Goal: Information Seeking & Learning: Compare options

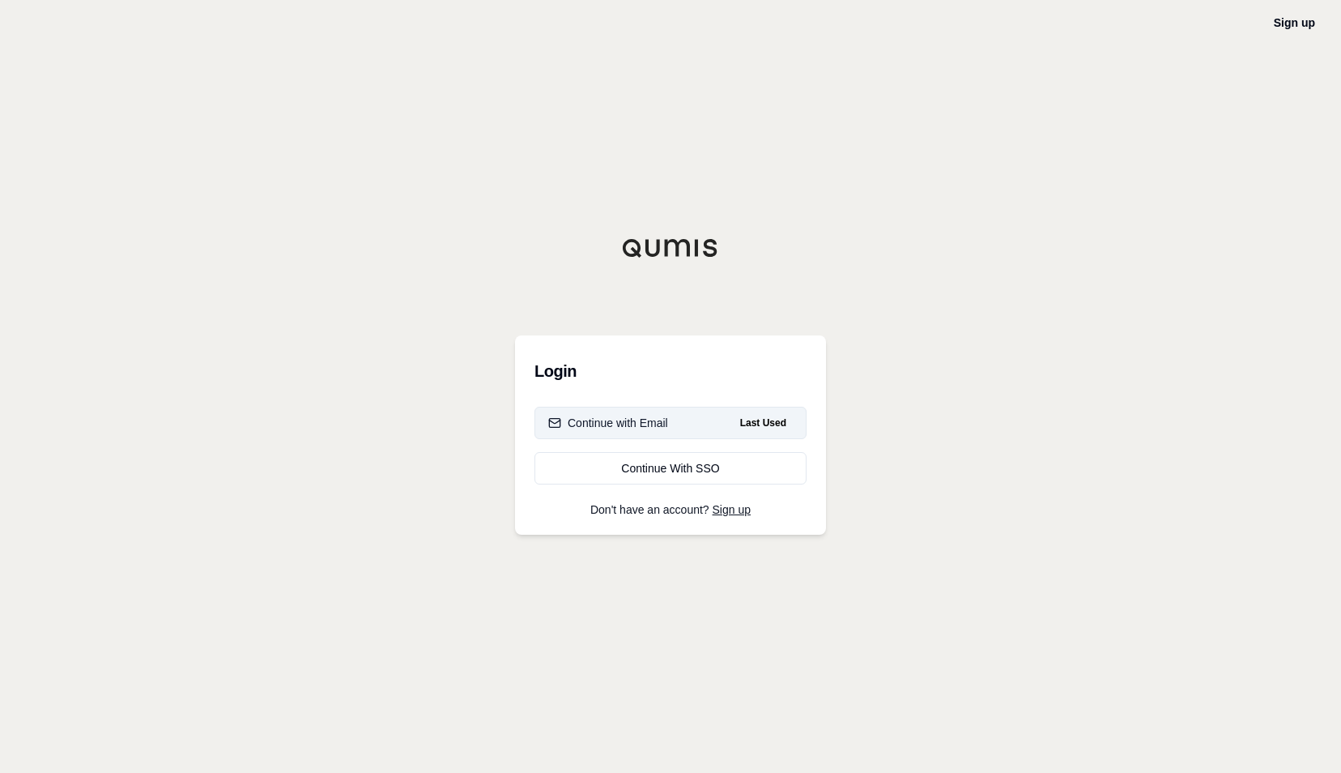
click at [660, 426] on div "Continue with Email" at bounding box center [608, 423] width 120 height 16
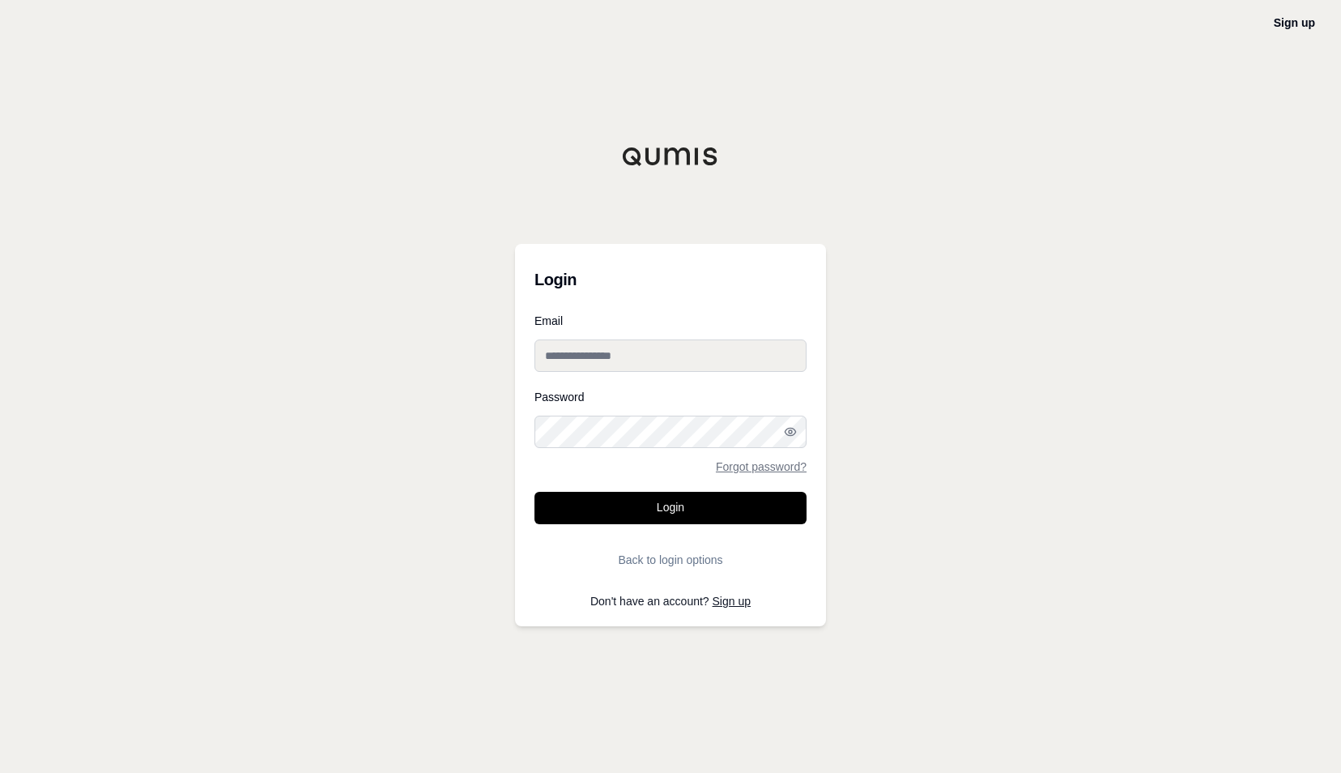
type input "**********"
click at [656, 360] on input "**********" at bounding box center [670, 355] width 272 height 32
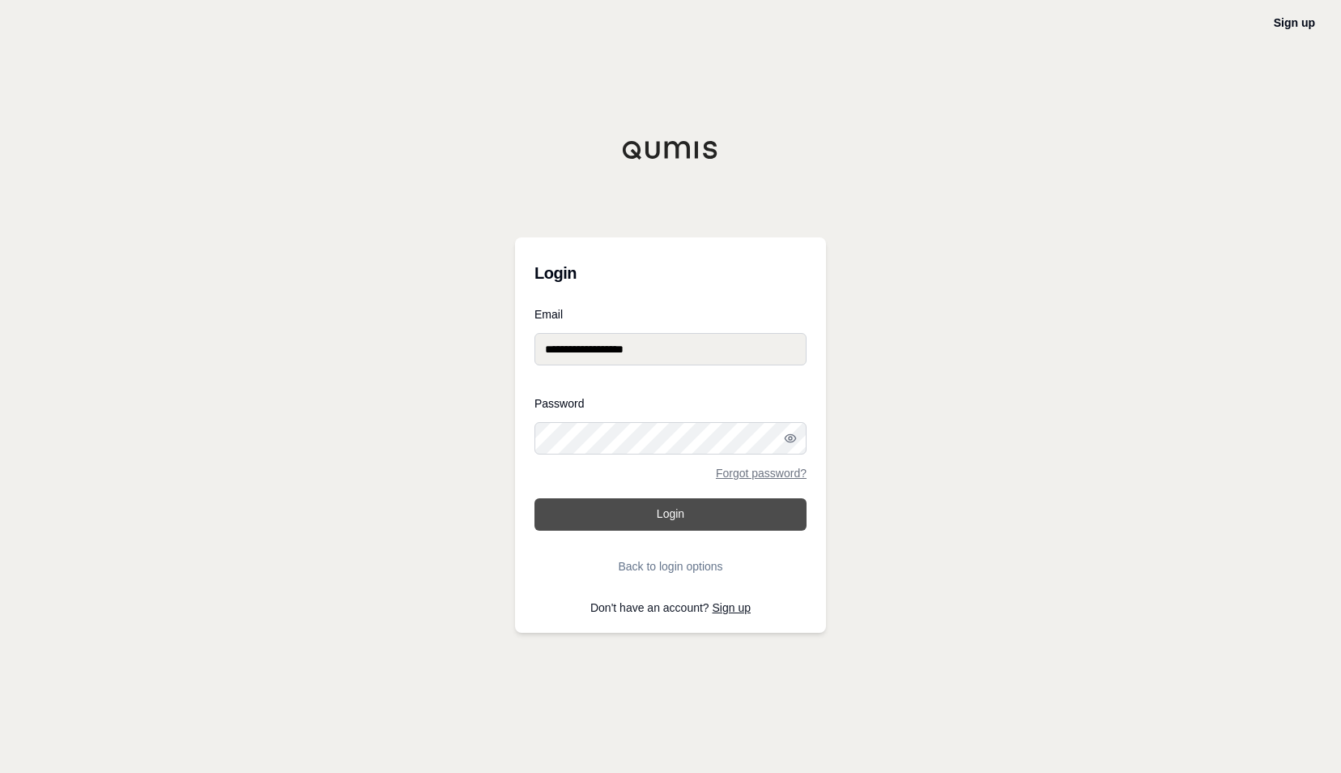
click at [620, 525] on button "Login" at bounding box center [670, 514] width 272 height 32
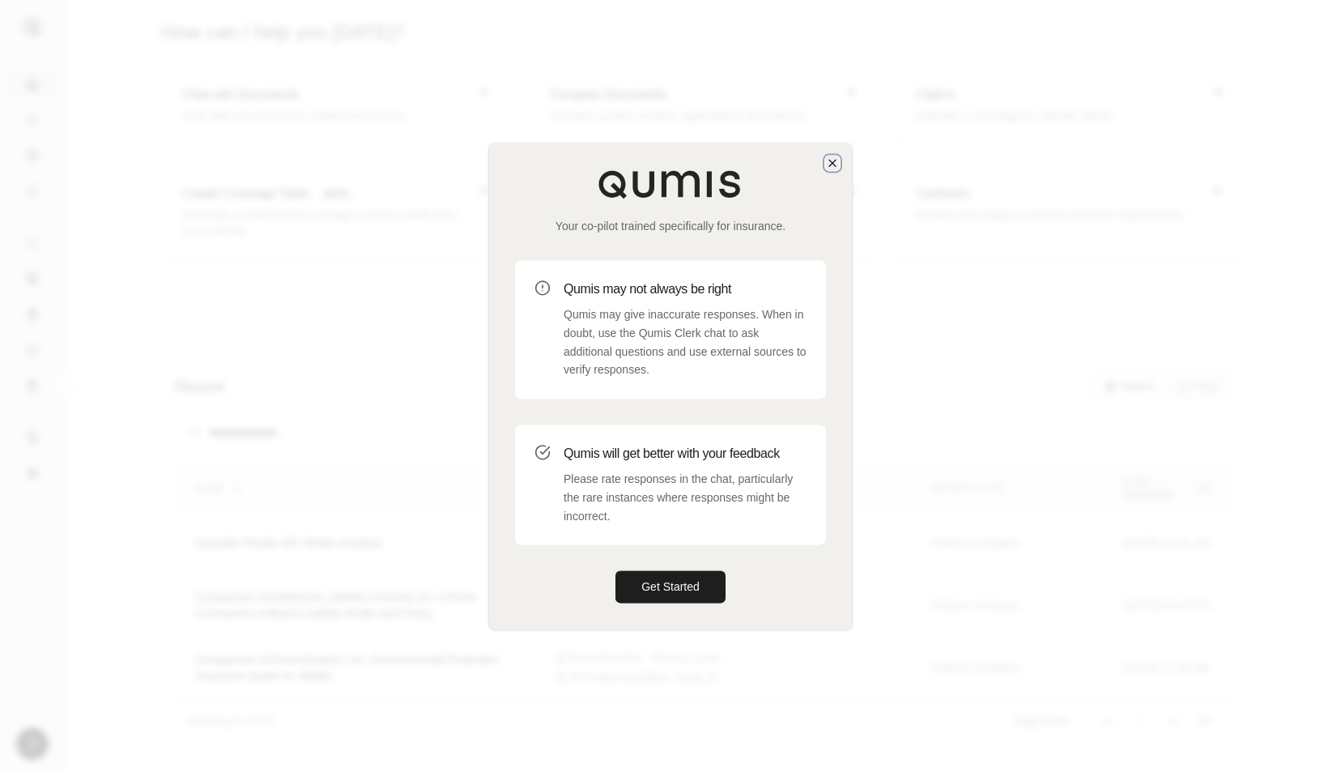
click at [834, 160] on icon "button" at bounding box center [832, 162] width 13 height 13
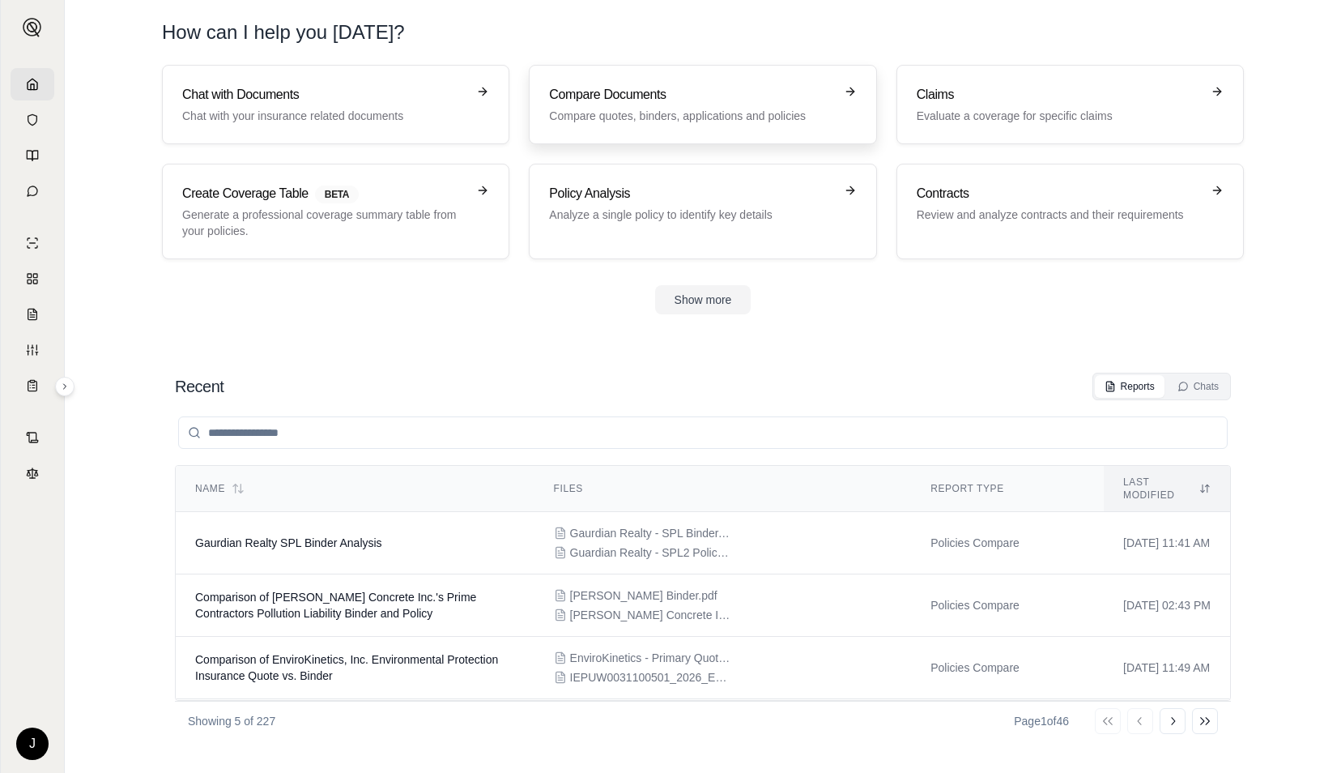
click at [633, 128] on link "Compare Documents Compare quotes, binders, applications and policies" at bounding box center [702, 104] width 347 height 79
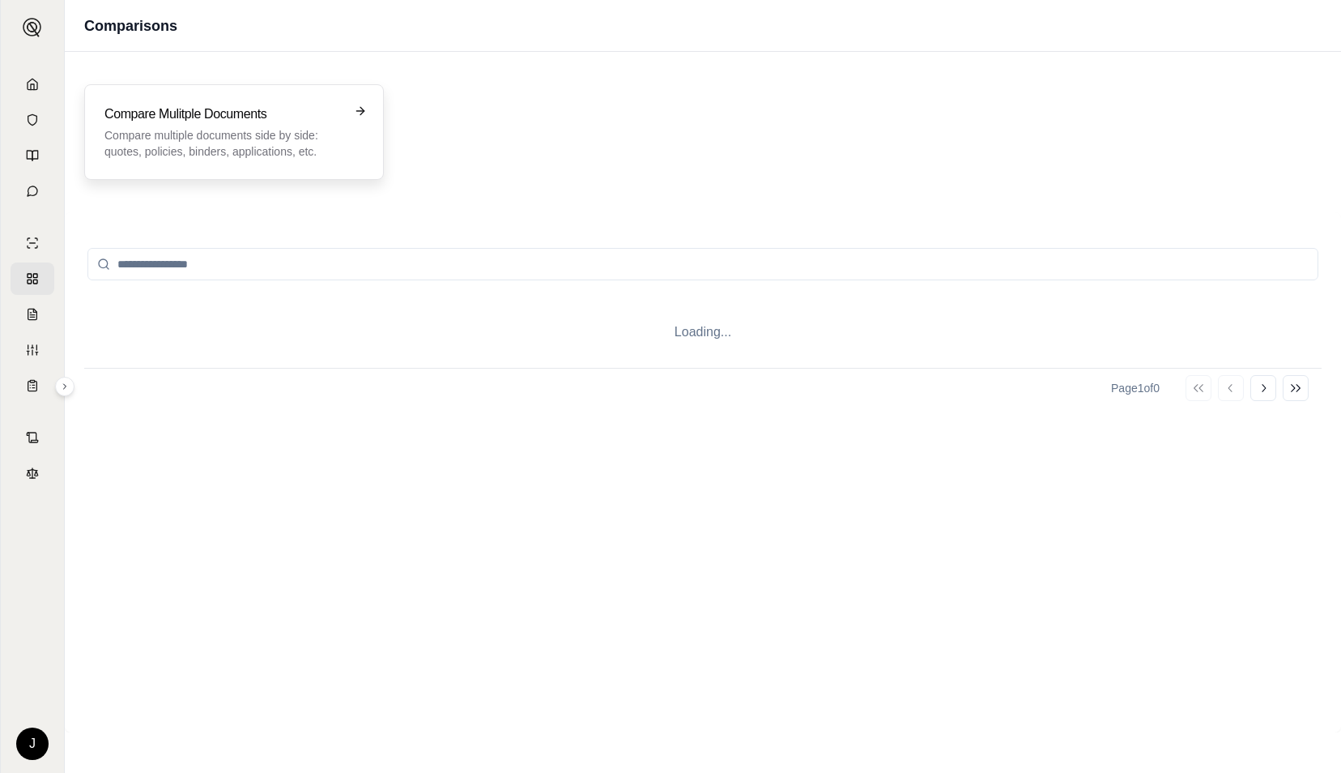
click at [249, 138] on p "Compare multiple documents side by side: quotes, policies, binders, application…" at bounding box center [222, 143] width 236 height 32
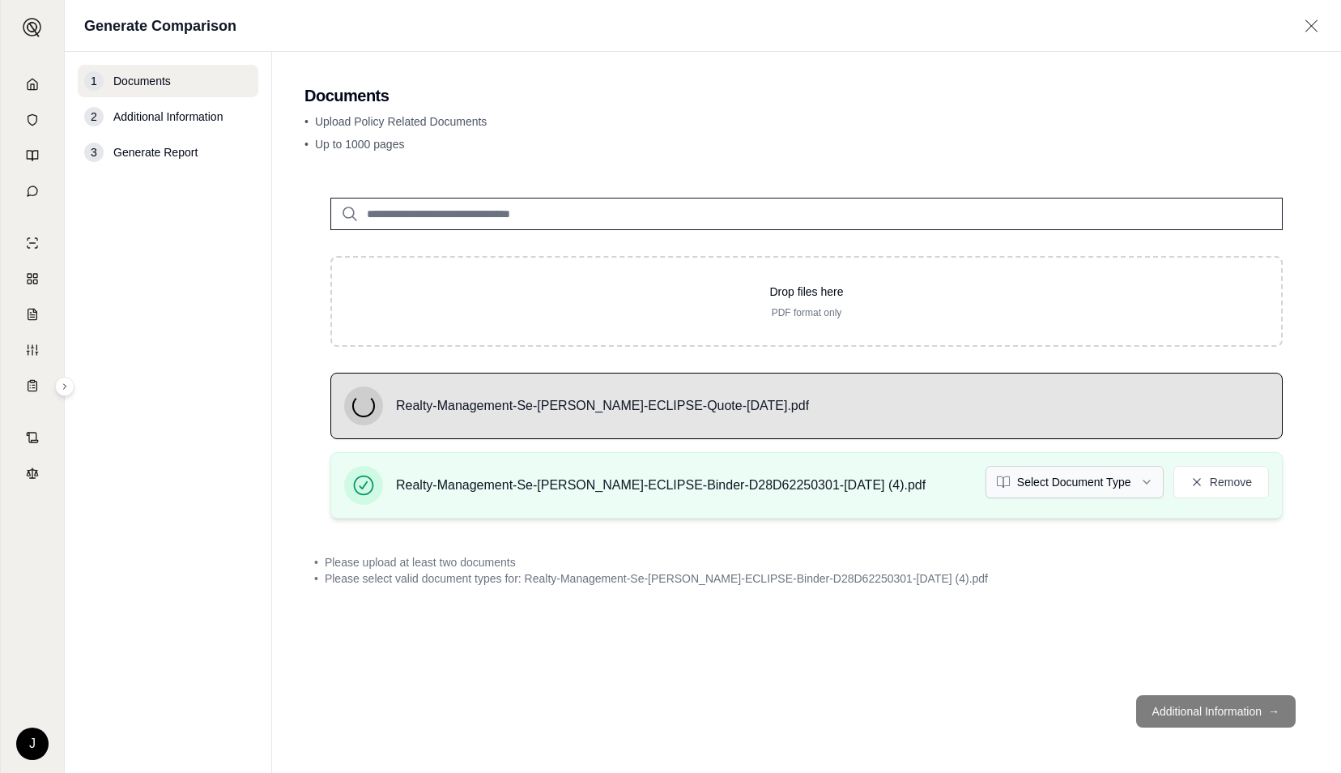
click at [1064, 478] on html "J Generate Comparison 1 Documents 2 Additional Information 3 Generate Report Do…" at bounding box center [670, 386] width 1341 height 773
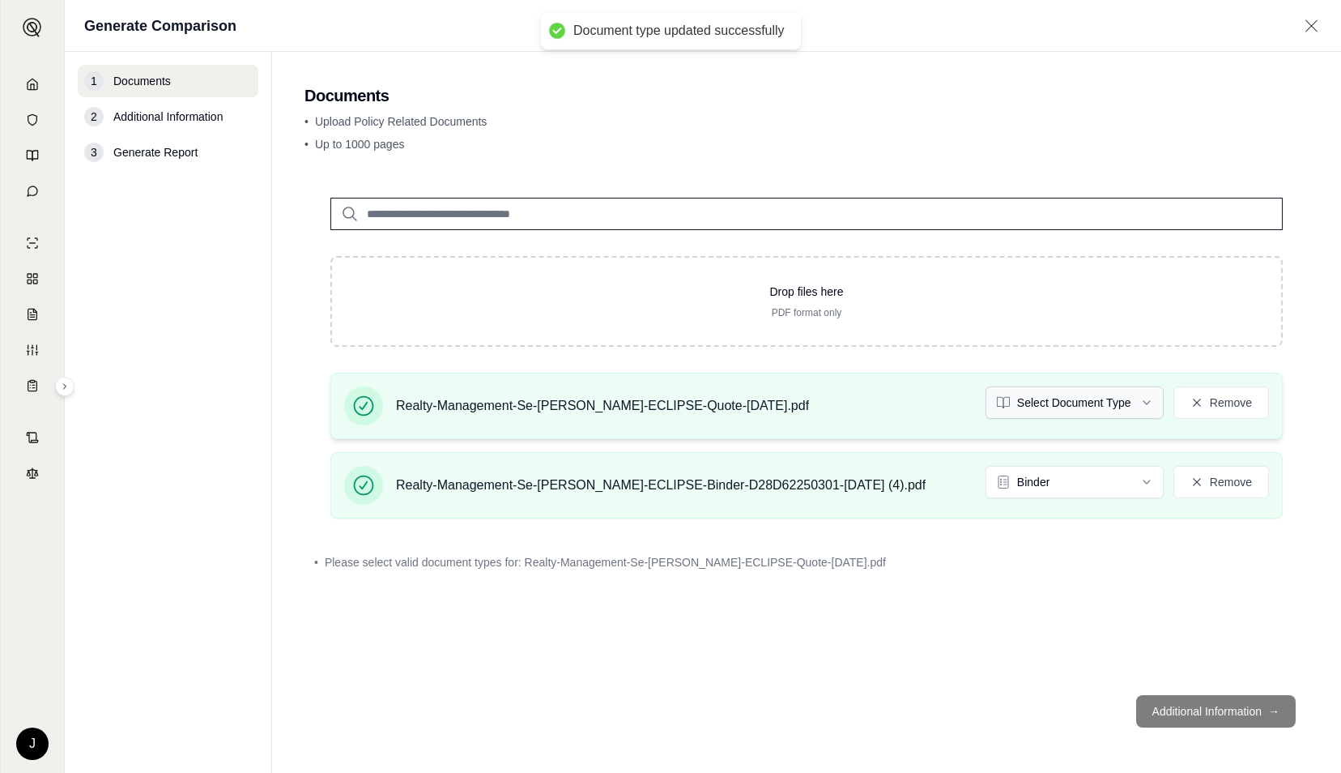
click at [1072, 396] on html "Document type updated successfully J Generate Comparison 1 Documents 2 Addition…" at bounding box center [670, 386] width 1341 height 773
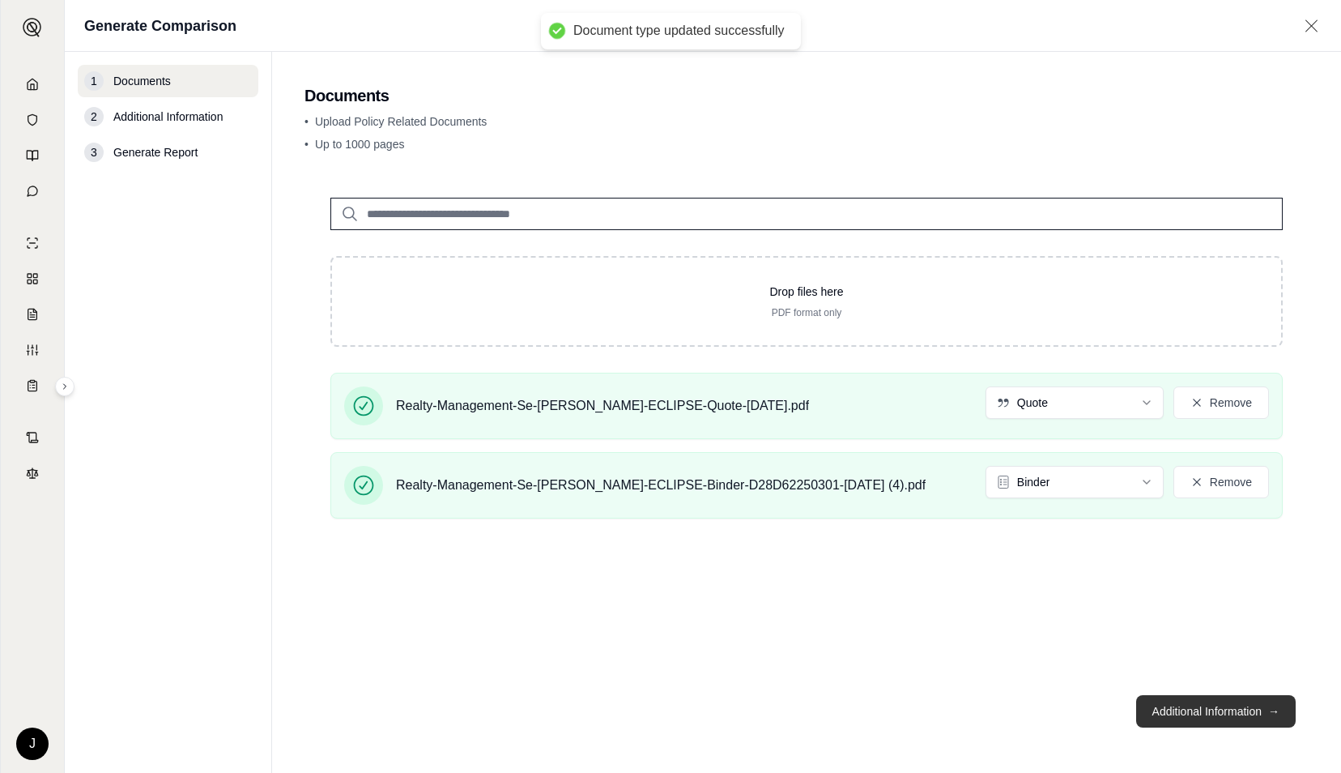
click at [1200, 709] on button "Additional Information →" at bounding box center [1216, 711] width 160 height 32
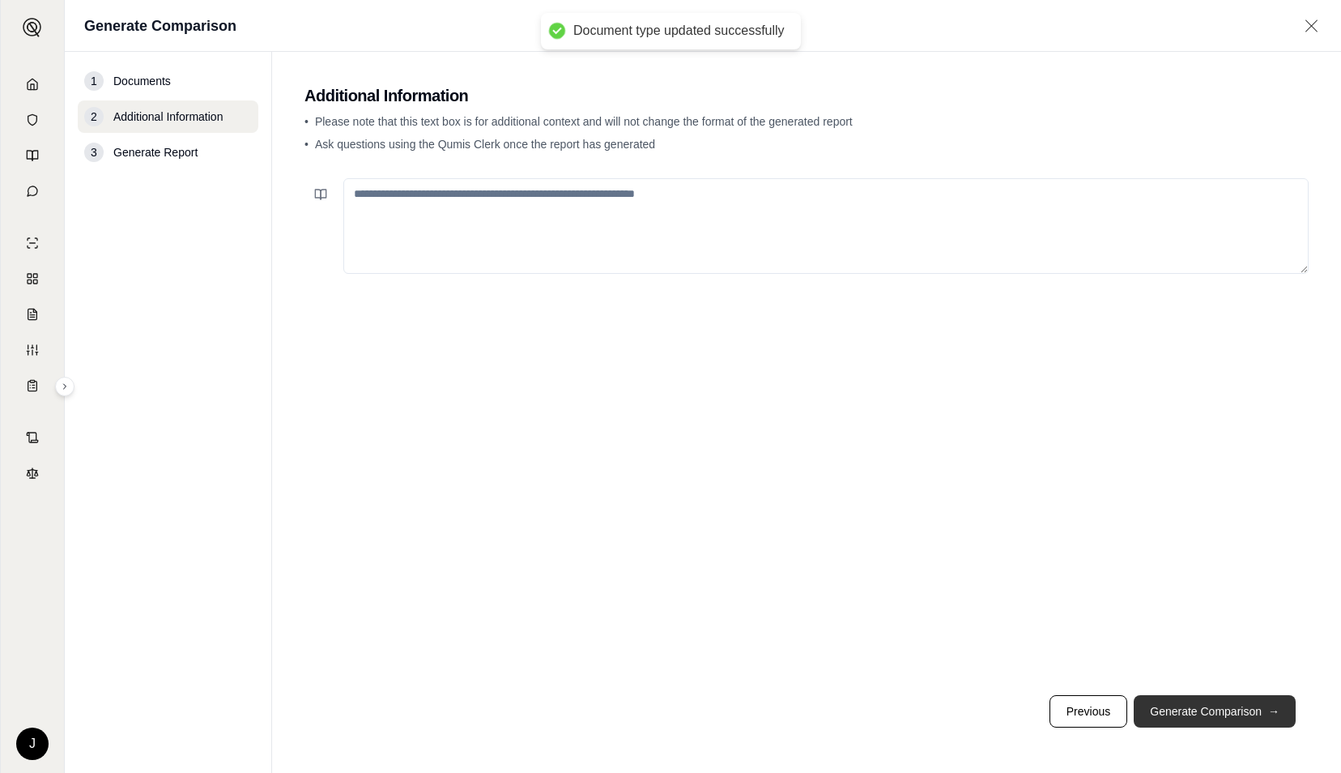
click at [1200, 709] on button "Generate Comparison →" at bounding box center [1215, 711] width 162 height 32
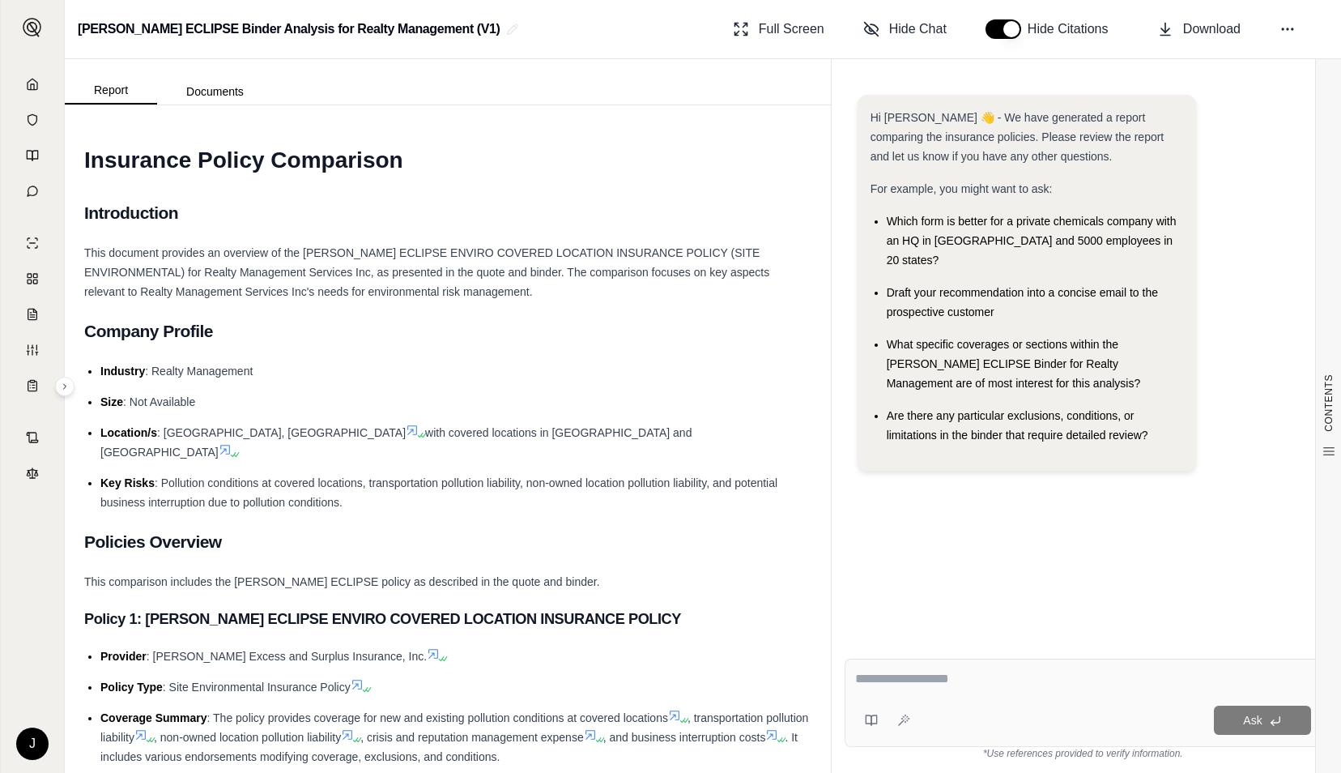
click at [1020, 680] on textarea at bounding box center [1083, 678] width 457 height 19
paste textarea "**********"
type textarea "**********"
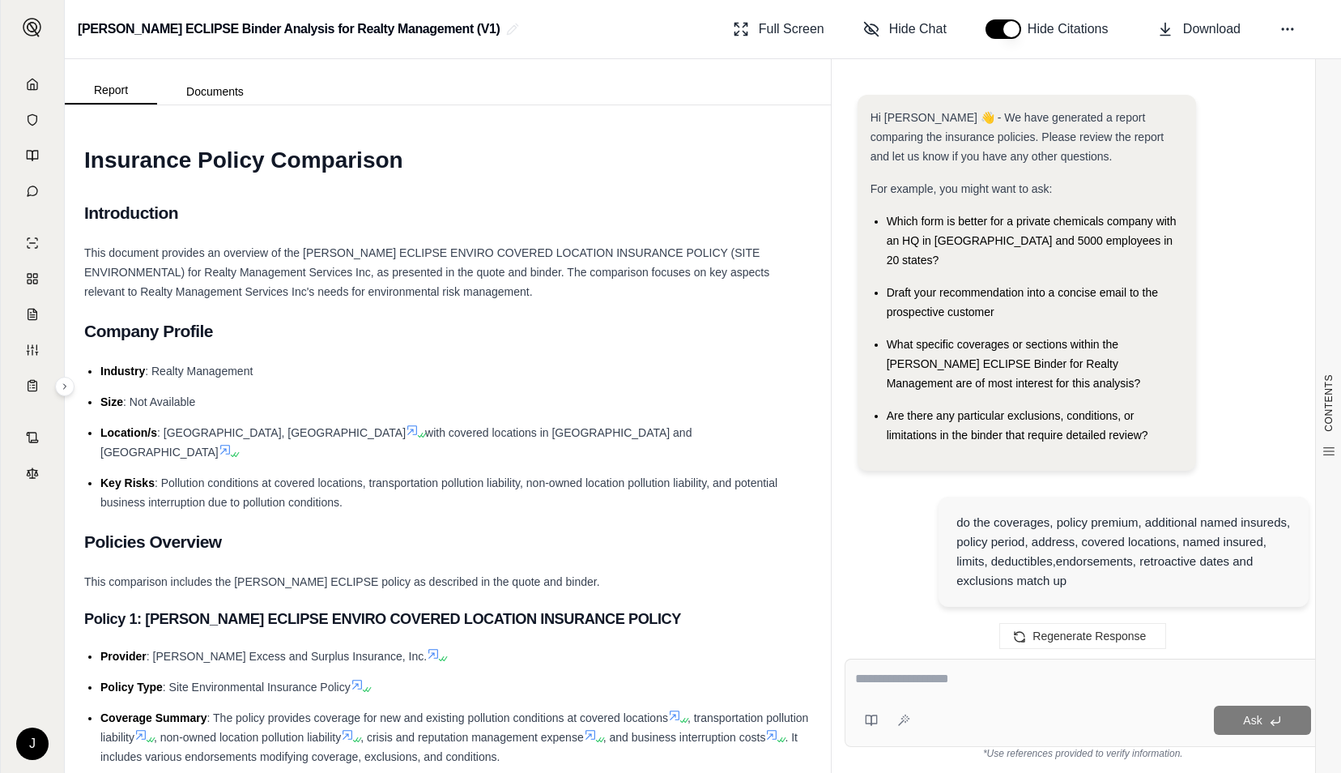
scroll to position [2308, 0]
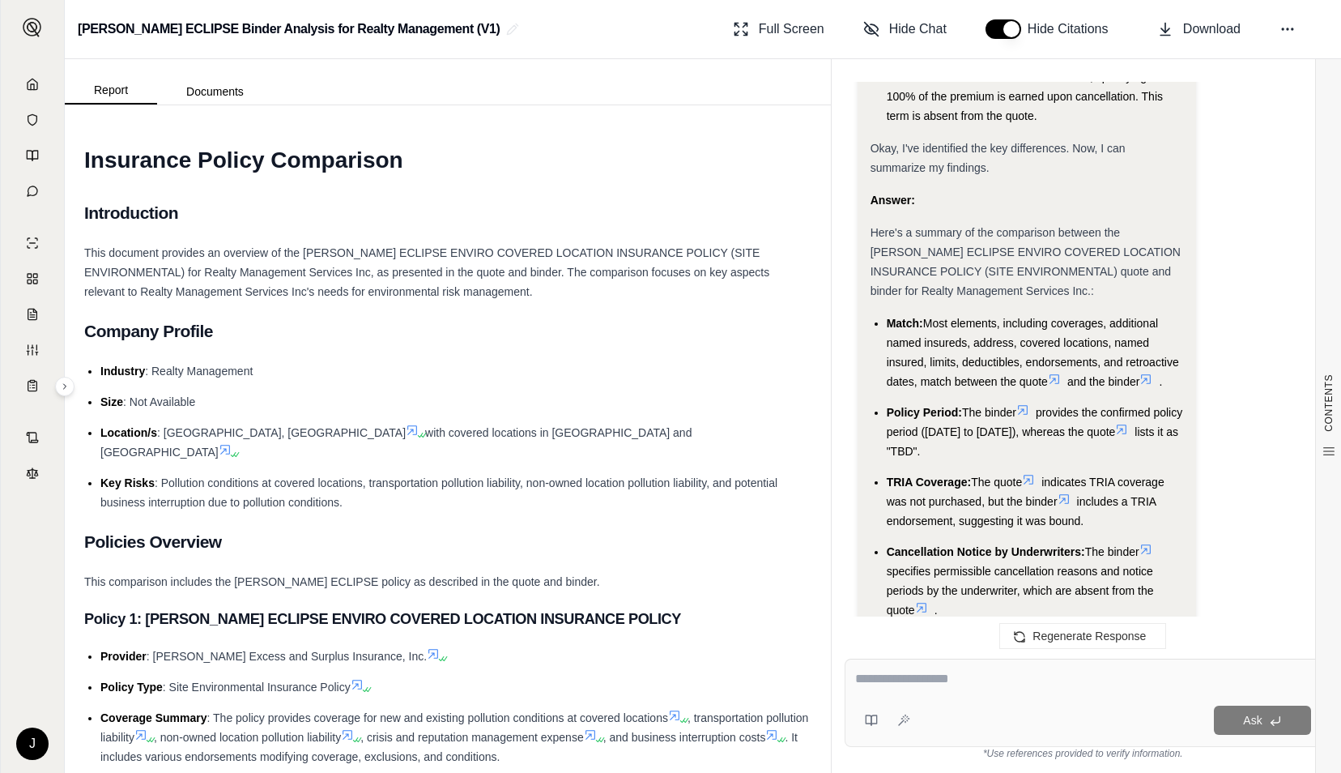
scroll to position [2146, 0]
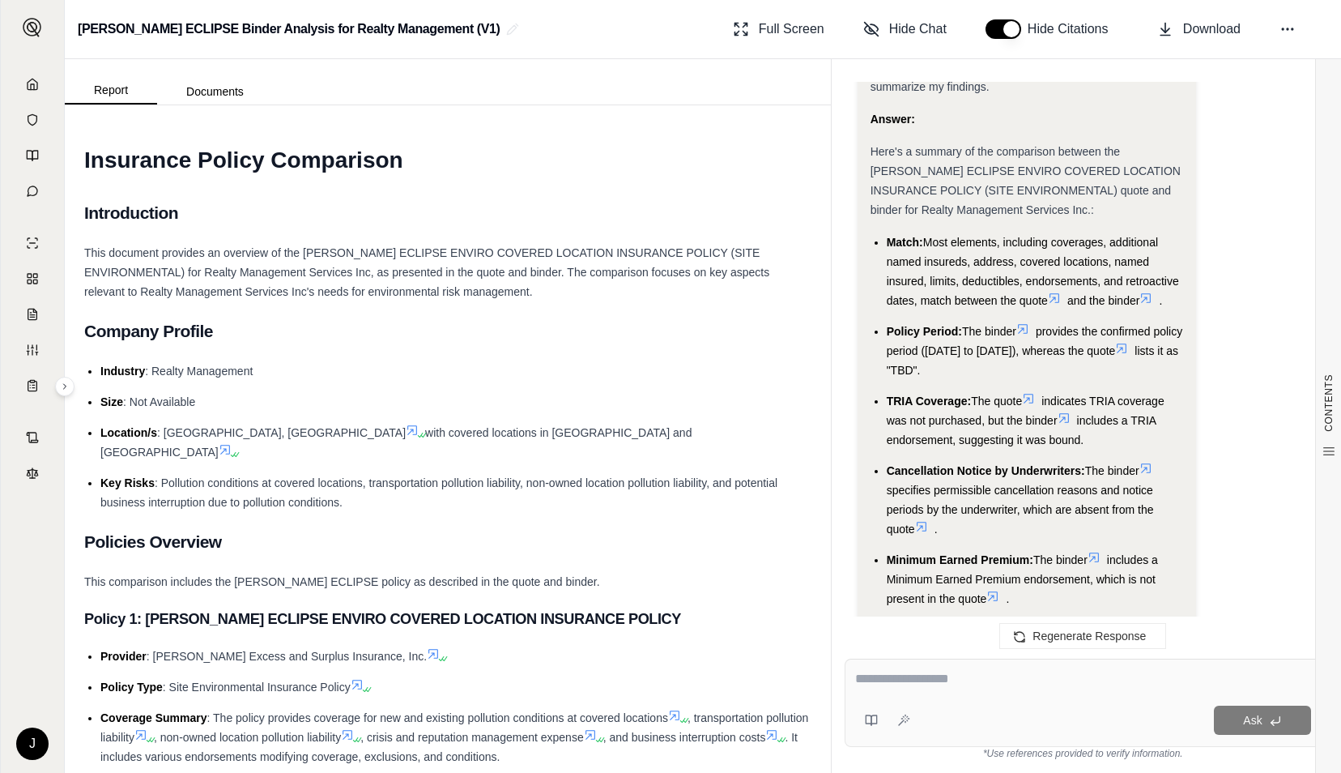
click at [1069, 413] on icon at bounding box center [1064, 418] width 10 height 10
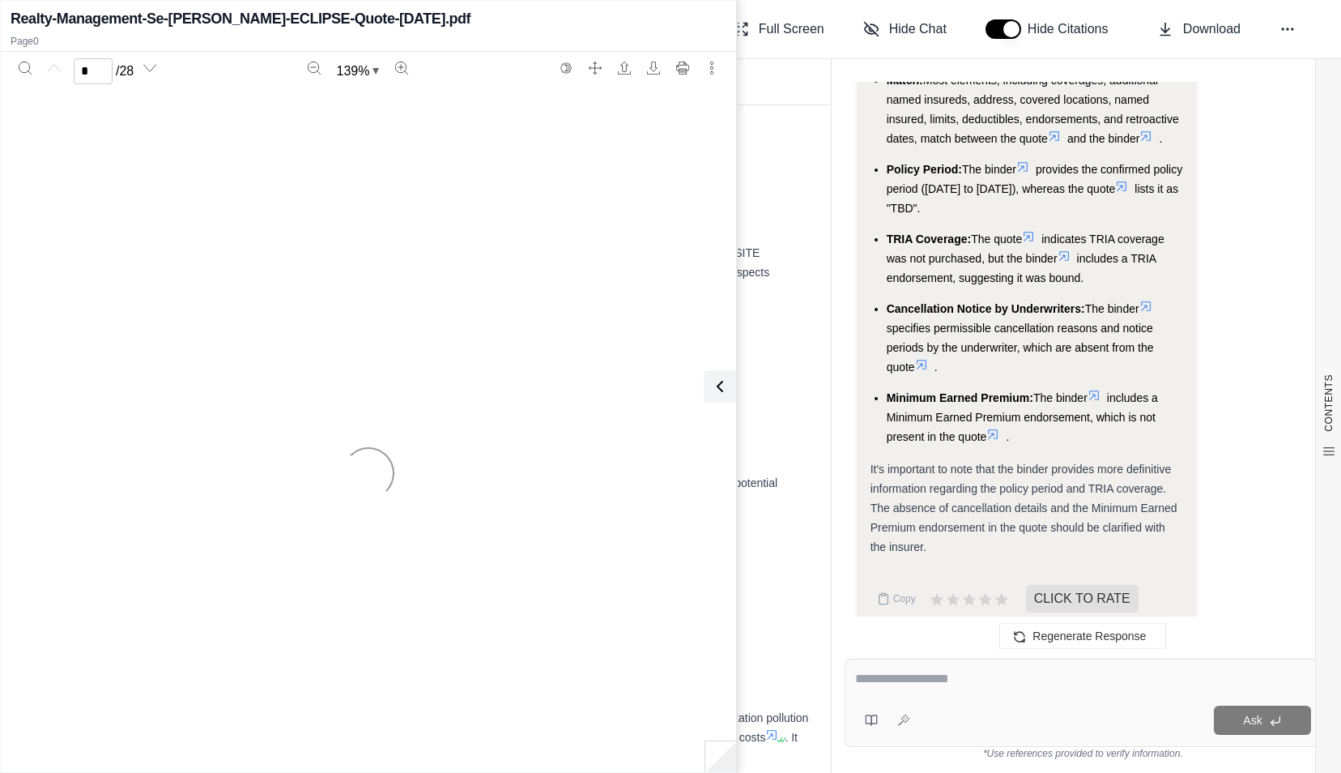
click at [1028, 230] on icon at bounding box center [1028, 236] width 13 height 13
click at [1069, 249] on icon at bounding box center [1064, 255] width 13 height 13
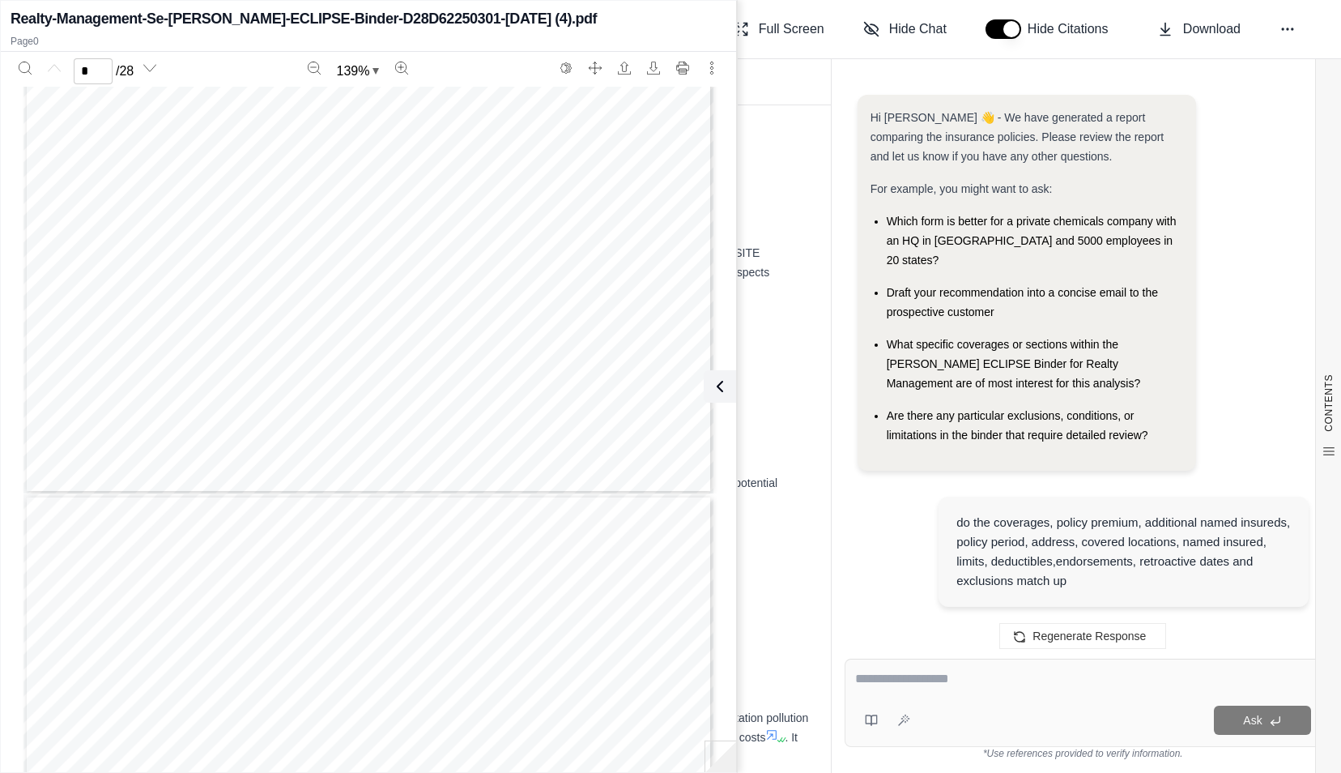
scroll to position [0, 0]
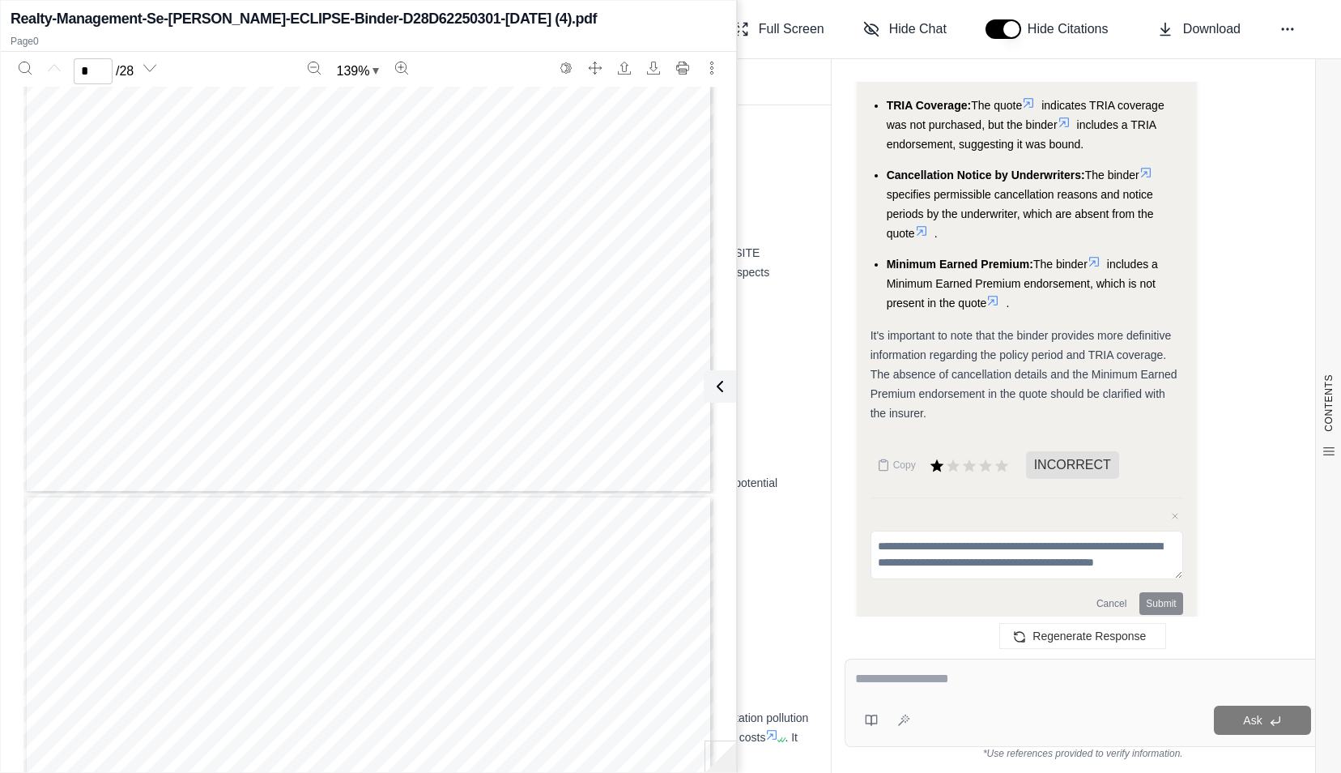
click at [904, 688] on textarea at bounding box center [1083, 678] width 457 height 19
type textarea "**********"
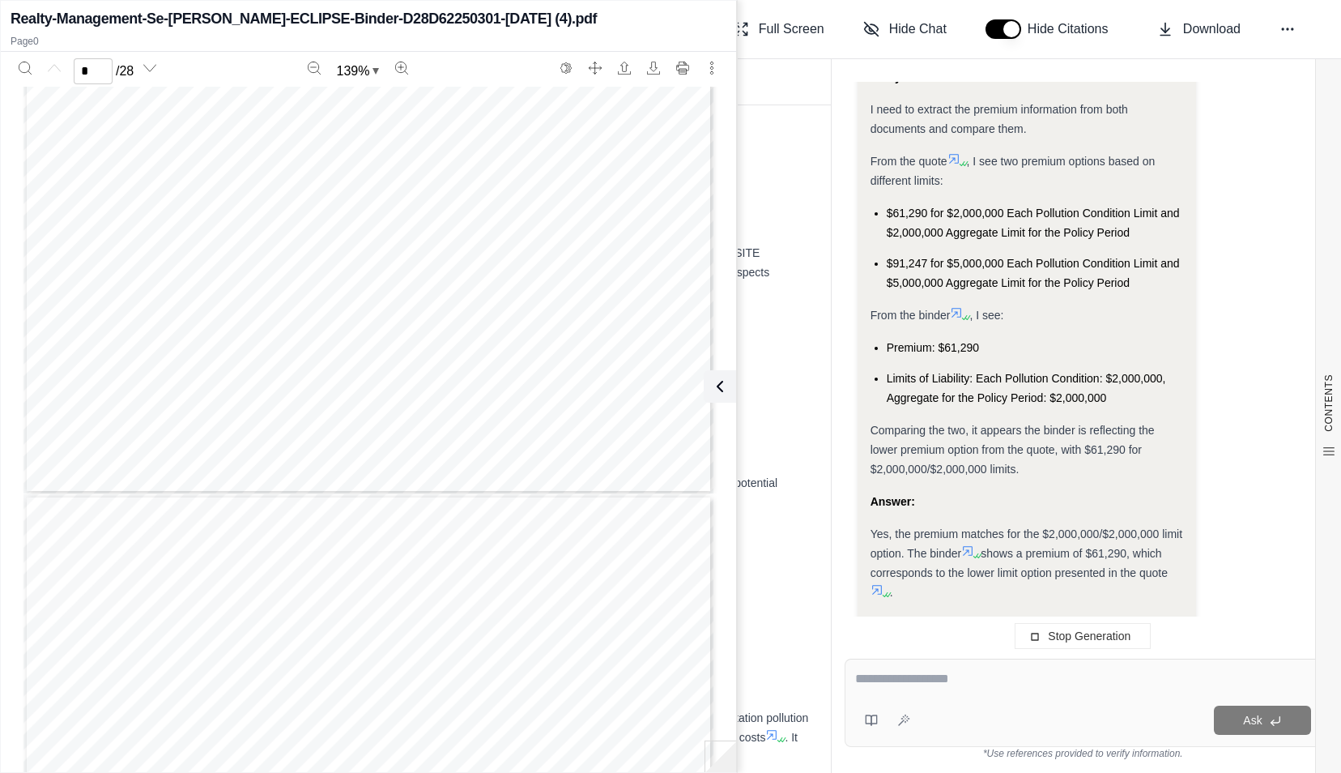
scroll to position [3021, 0]
drag, startPoint x: 696, startPoint y: 35, endPoint x: 565, endPoint y: 49, distance: 131.9
click at [565, 49] on div "Realty-Management-Se-[PERSON_NAME]-ECLIPSE-Binder-D28D62250301-[DATE] (4).pdf P…" at bounding box center [368, 28] width 735 height 48
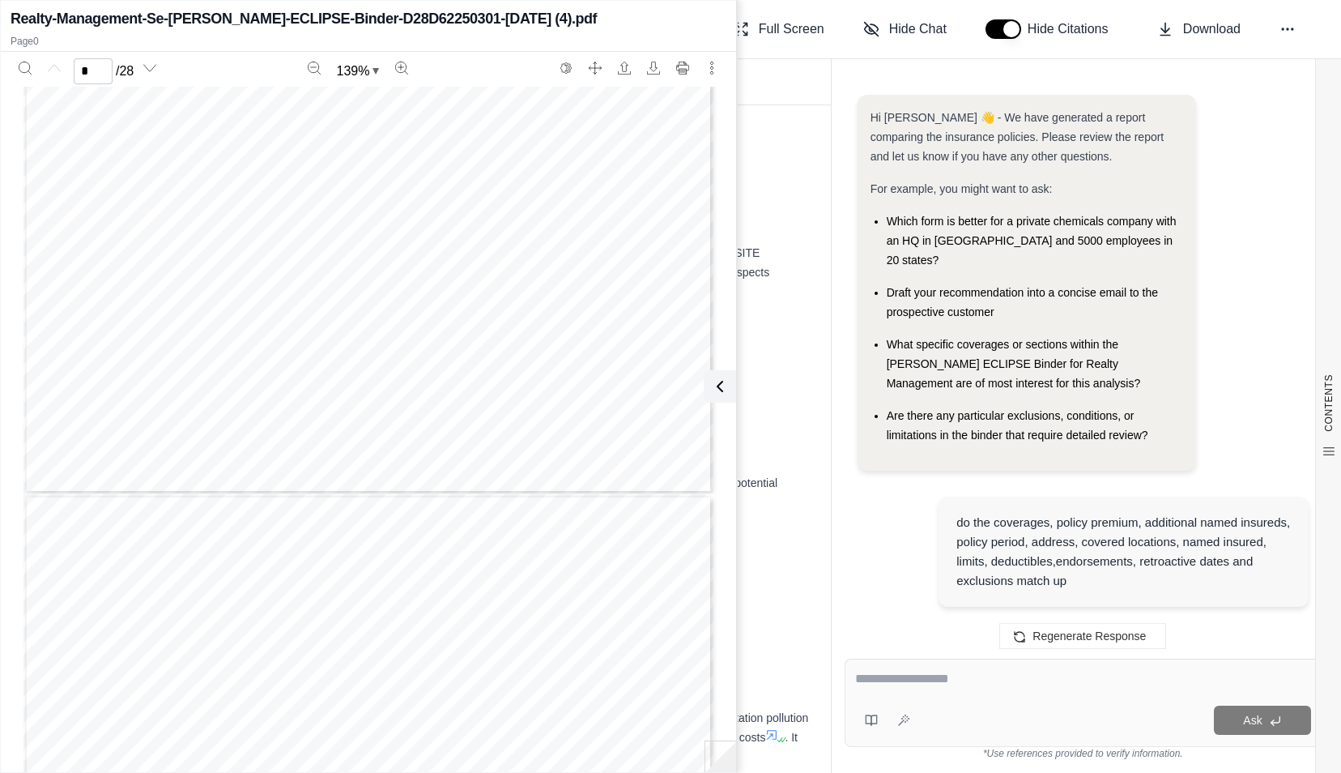
scroll to position [3245, 0]
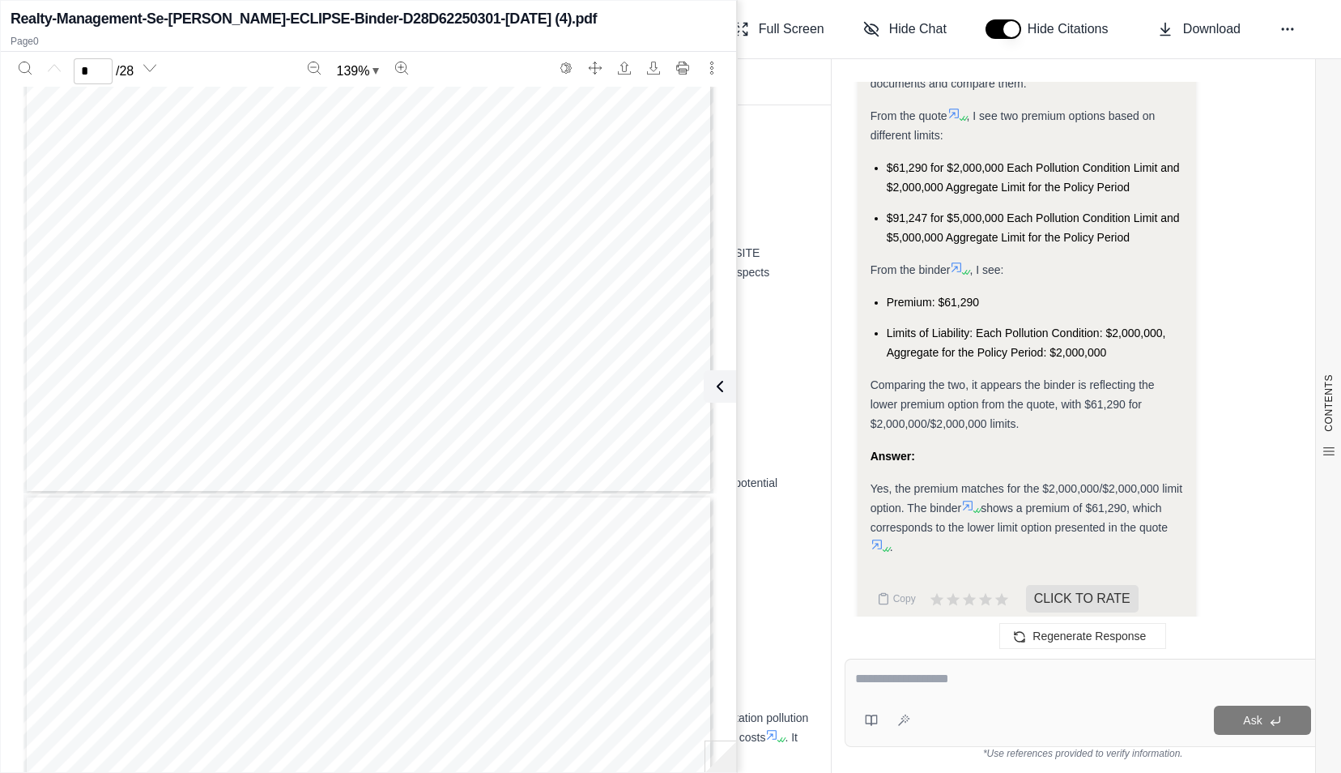
click at [763, 75] on div "Report Documents" at bounding box center [448, 81] width 766 height 45
click at [720, 381] on icon at bounding box center [716, 386] width 19 height 19
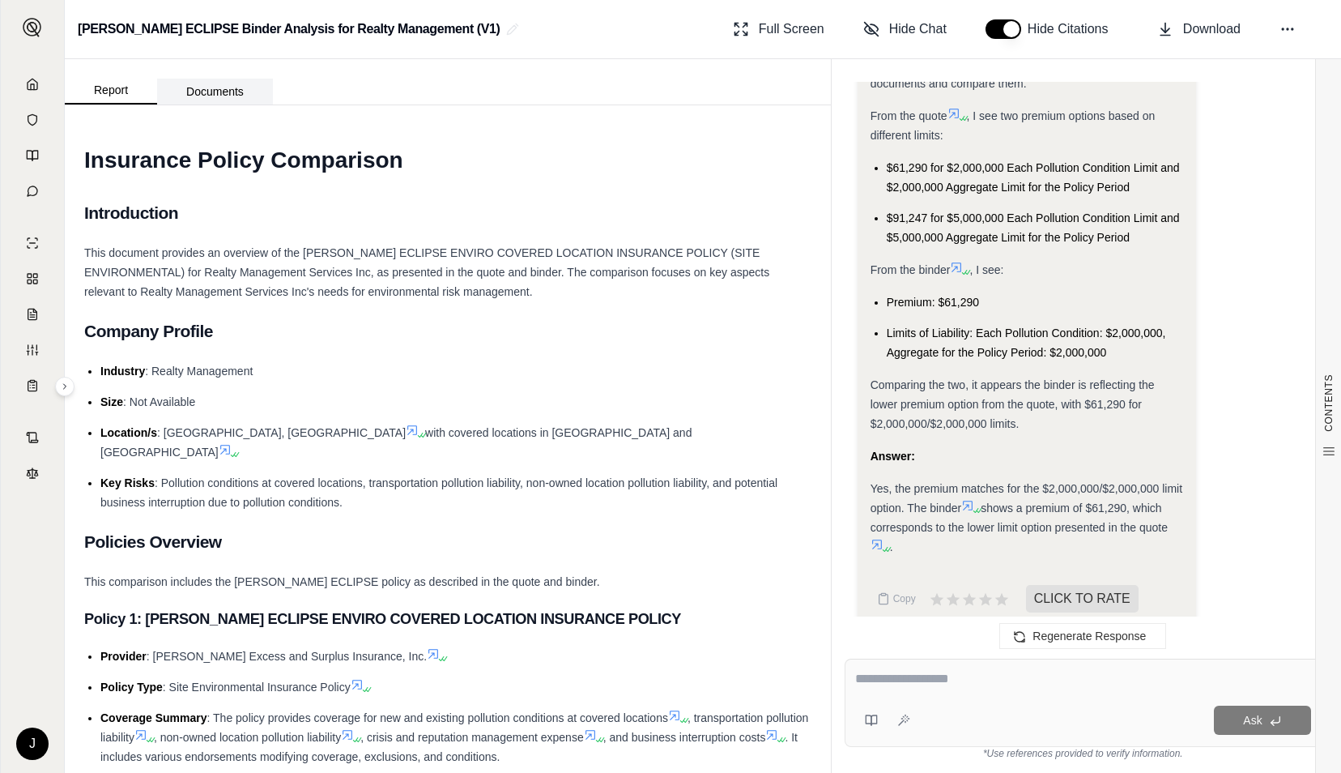
click at [195, 96] on button "Documents" at bounding box center [215, 92] width 116 height 26
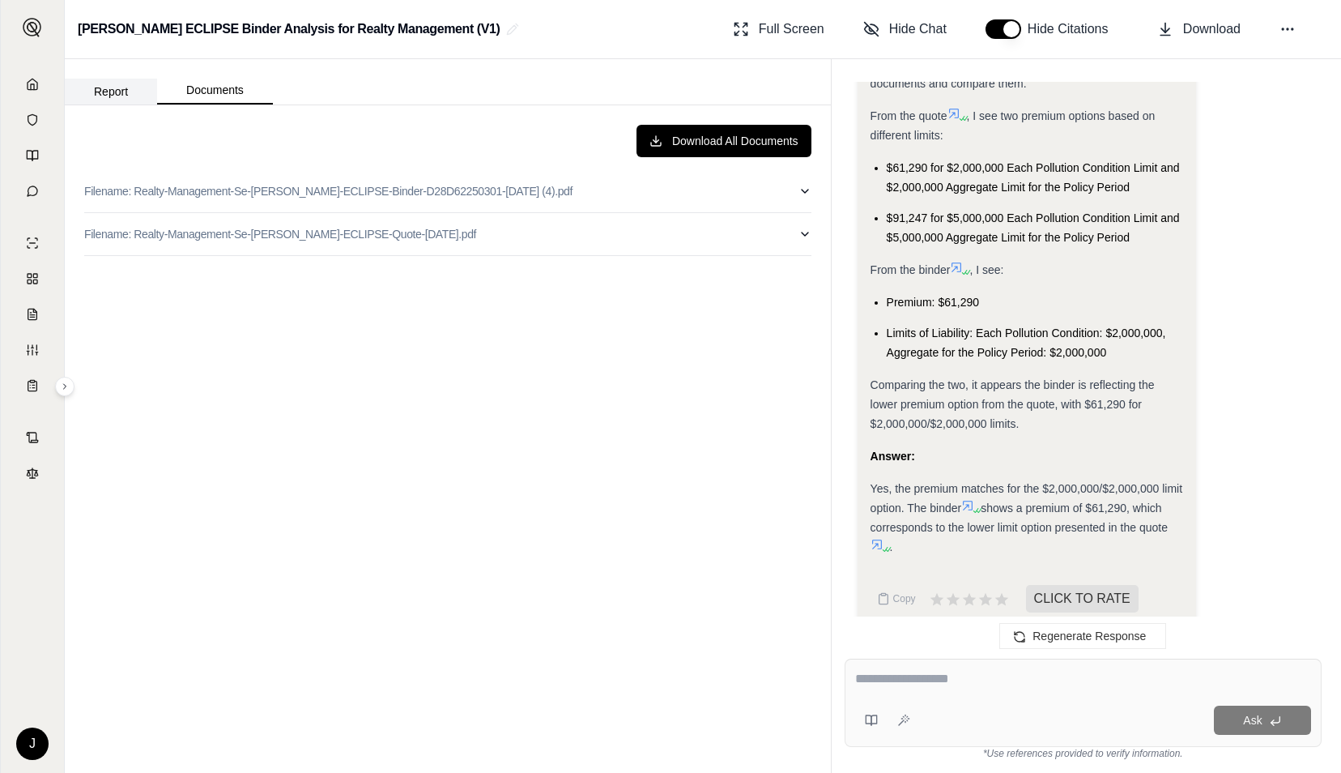
click at [131, 83] on button "Report" at bounding box center [111, 92] width 92 height 26
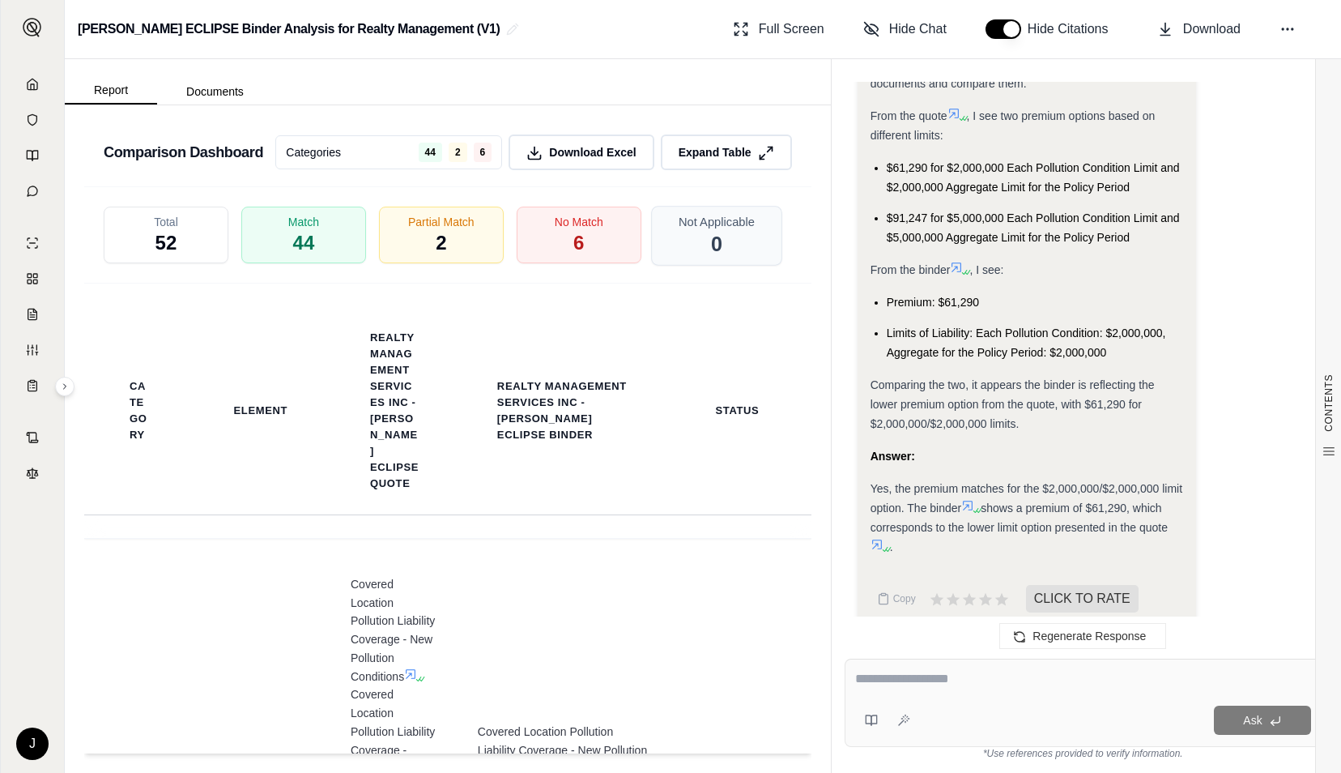
scroll to position [2586, 0]
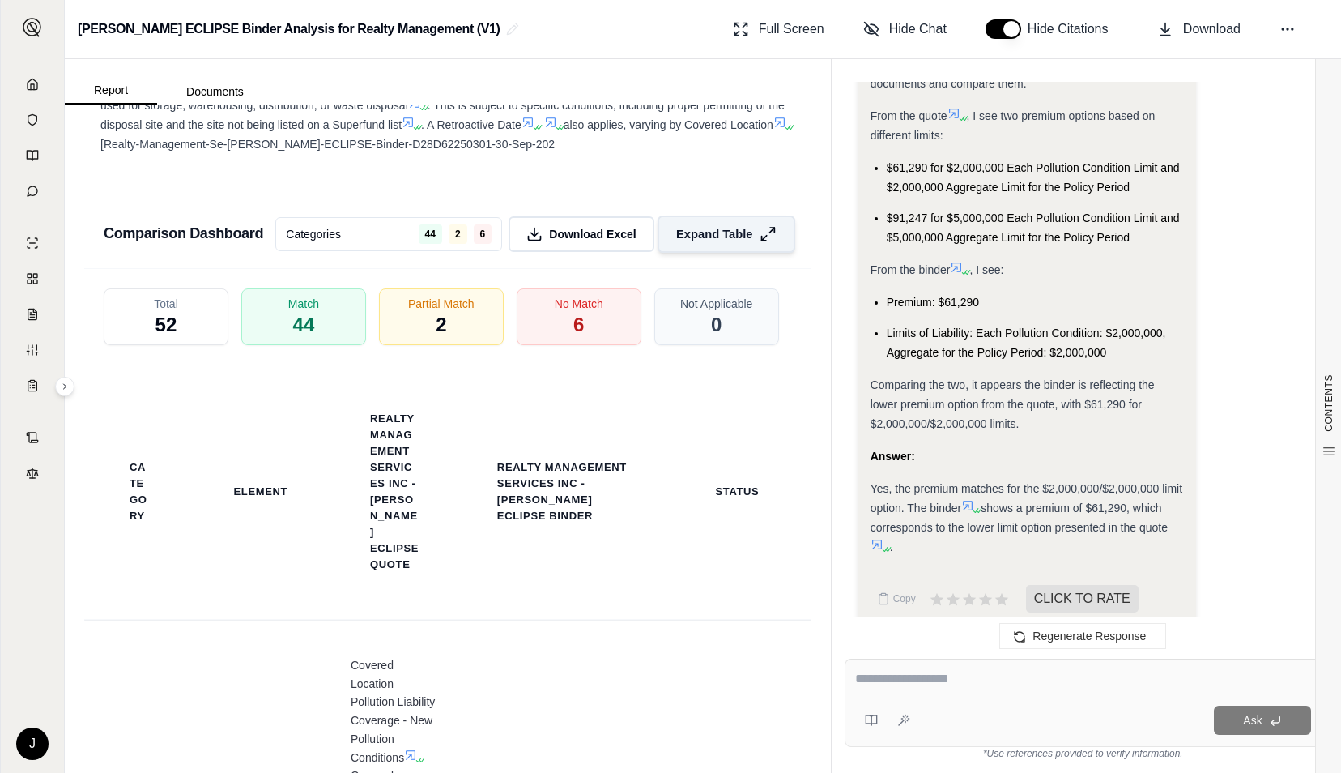
click at [749, 216] on button "Expand Table" at bounding box center [727, 233] width 138 height 37
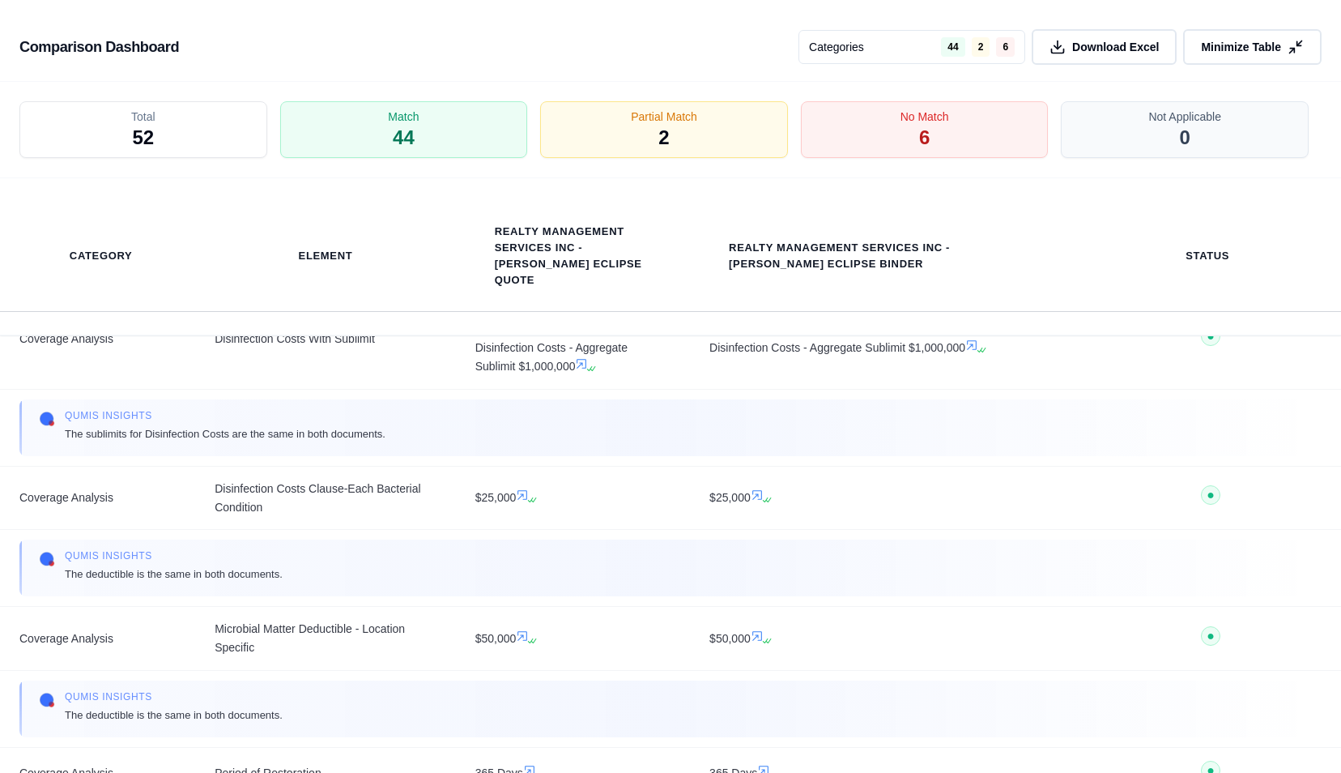
scroll to position [1863, 0]
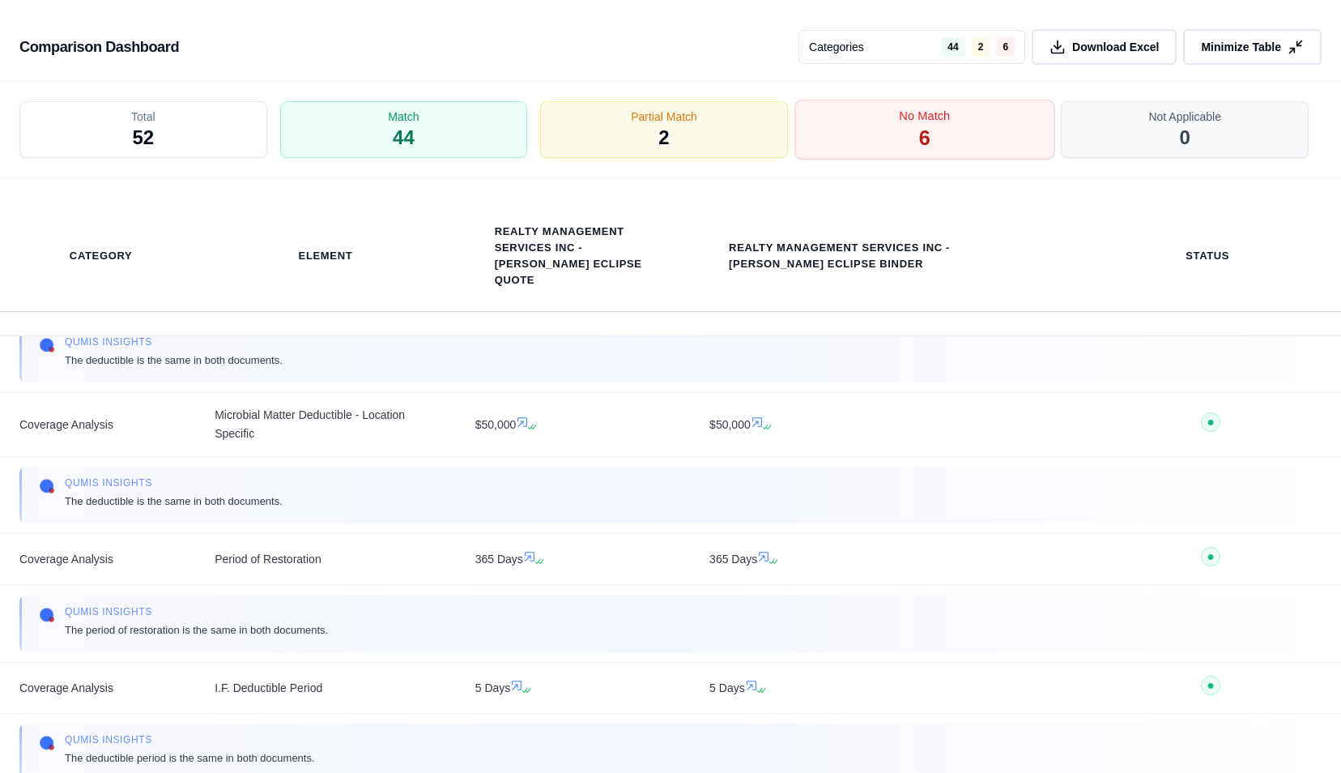
click at [872, 135] on div "No Match 6" at bounding box center [924, 130] width 260 height 60
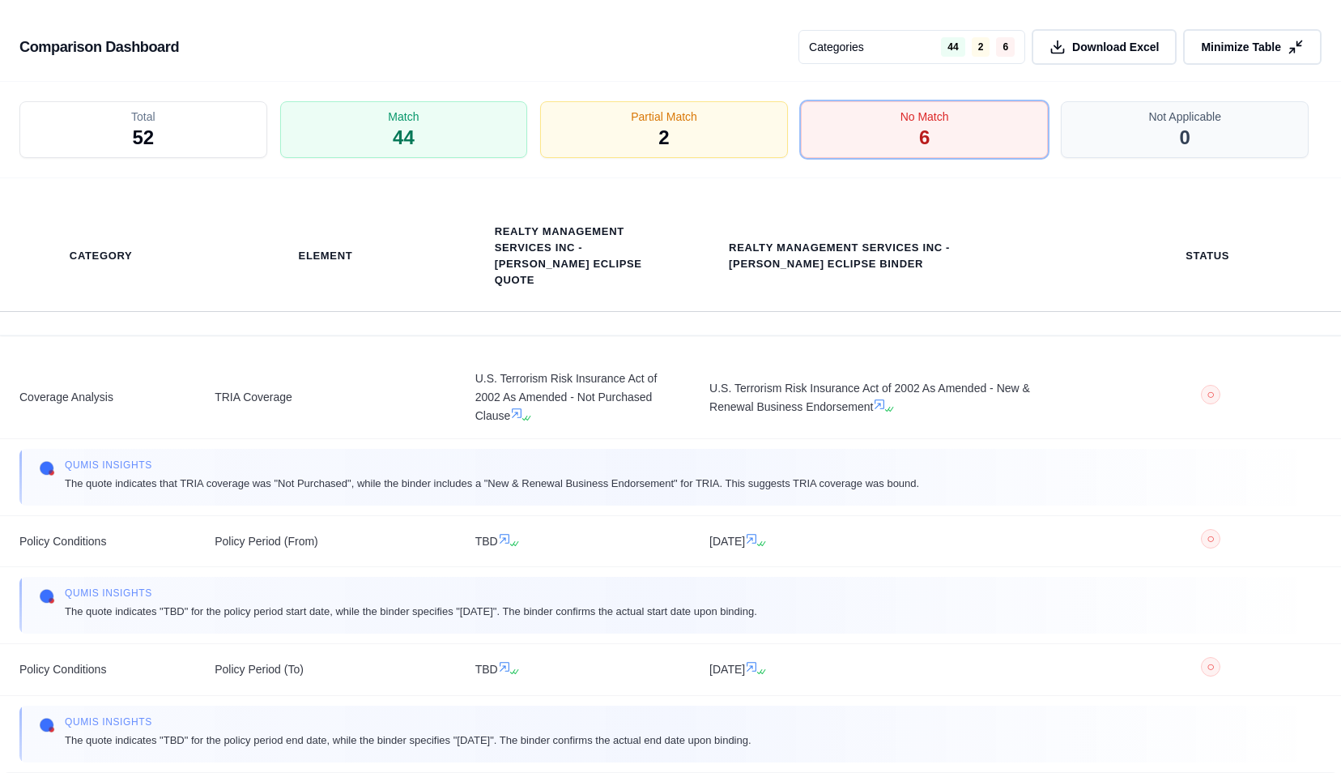
scroll to position [0, 0]
click at [1272, 45] on span "Minimize Table" at bounding box center [1239, 47] width 83 height 17
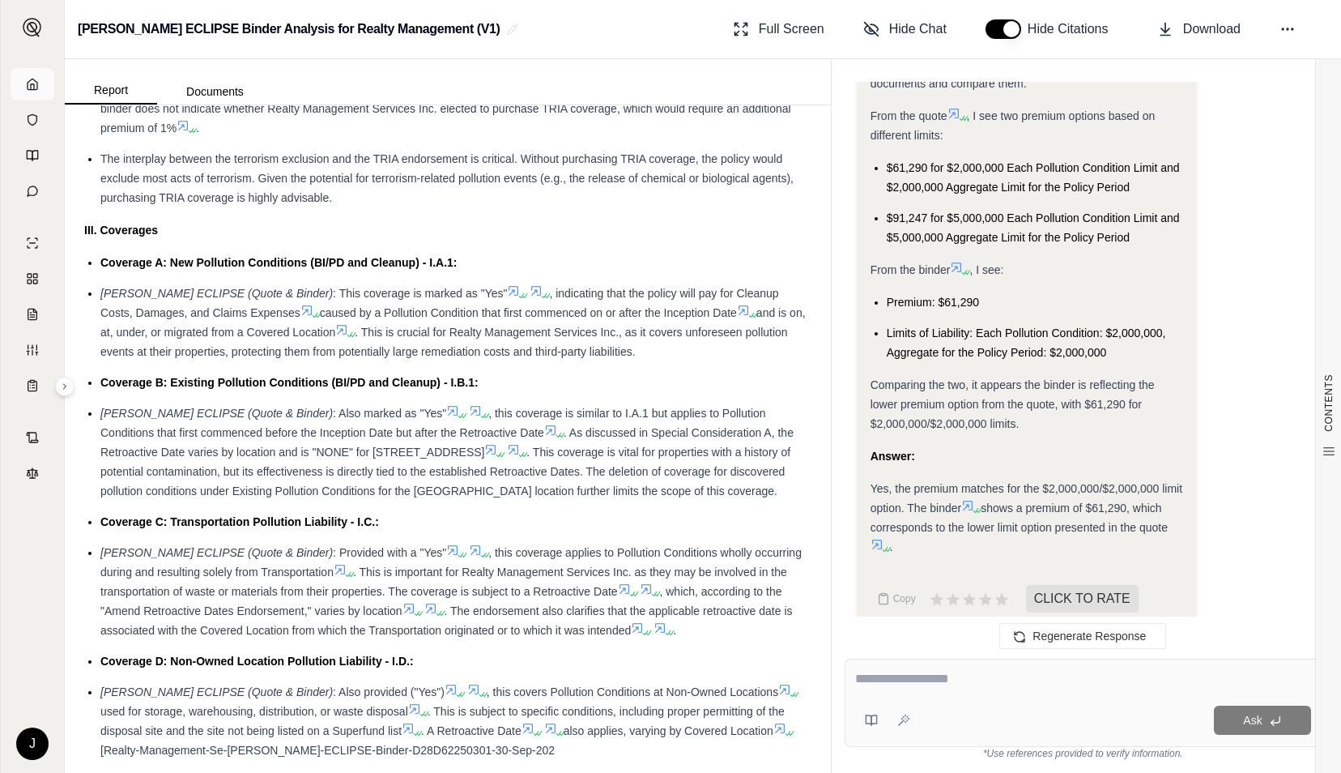
click at [26, 85] on icon at bounding box center [32, 84] width 13 height 13
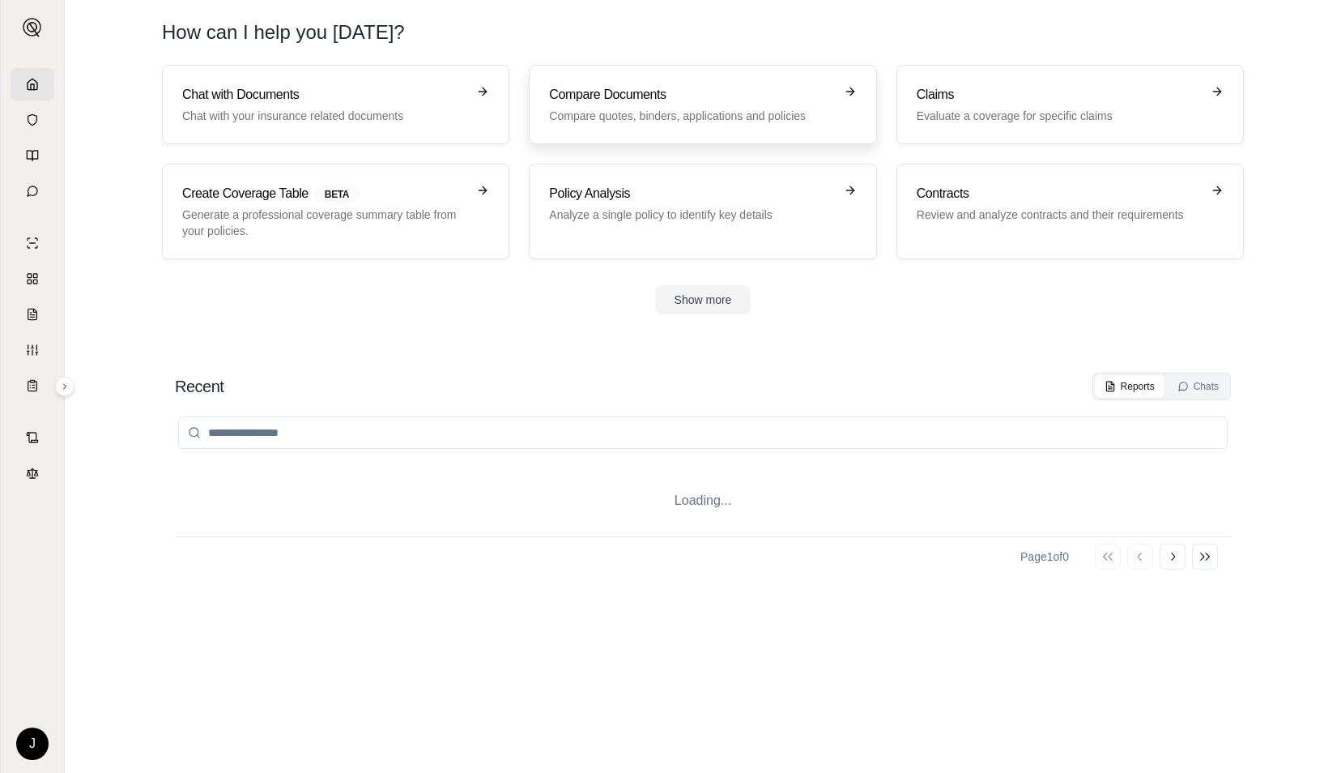
click at [565, 97] on h3 "Compare Documents" at bounding box center [691, 94] width 284 height 19
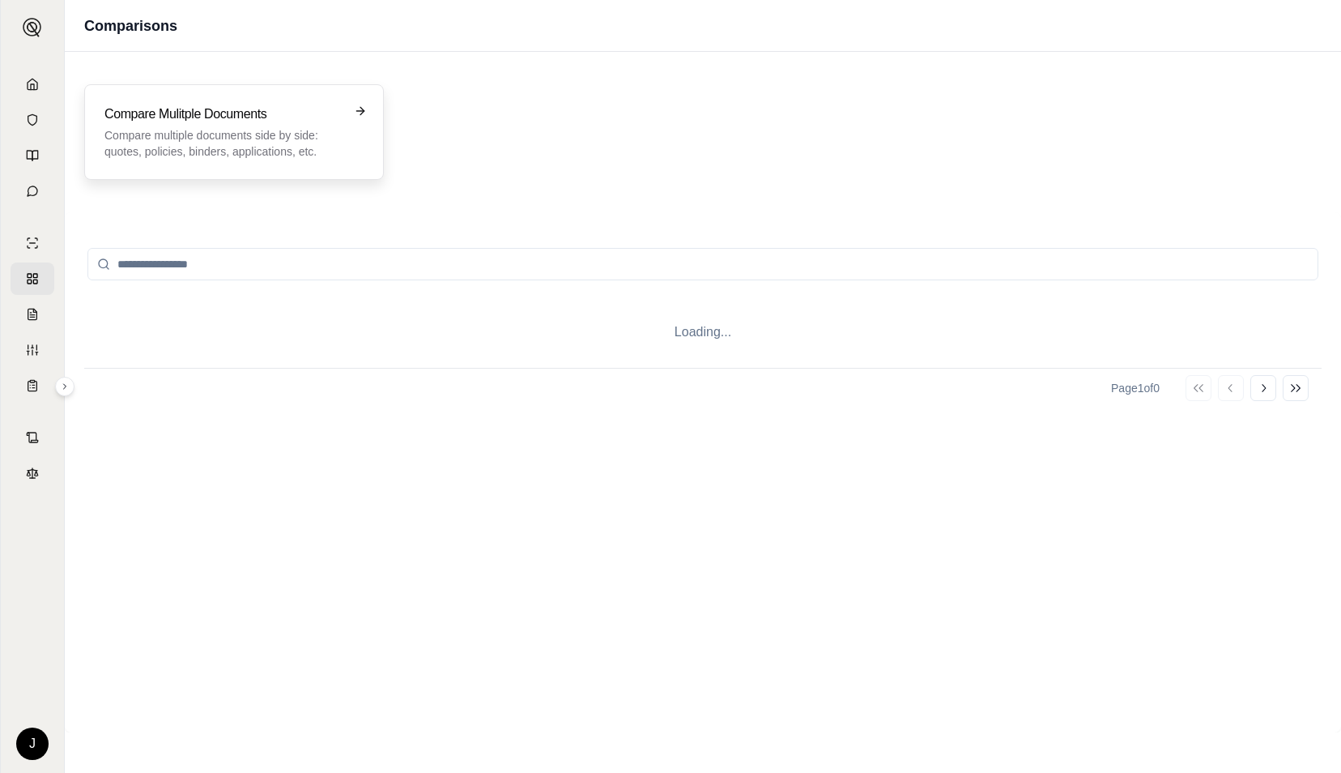
click at [277, 132] on p "Compare multiple documents side by side: quotes, policies, binders, application…" at bounding box center [222, 143] width 236 height 32
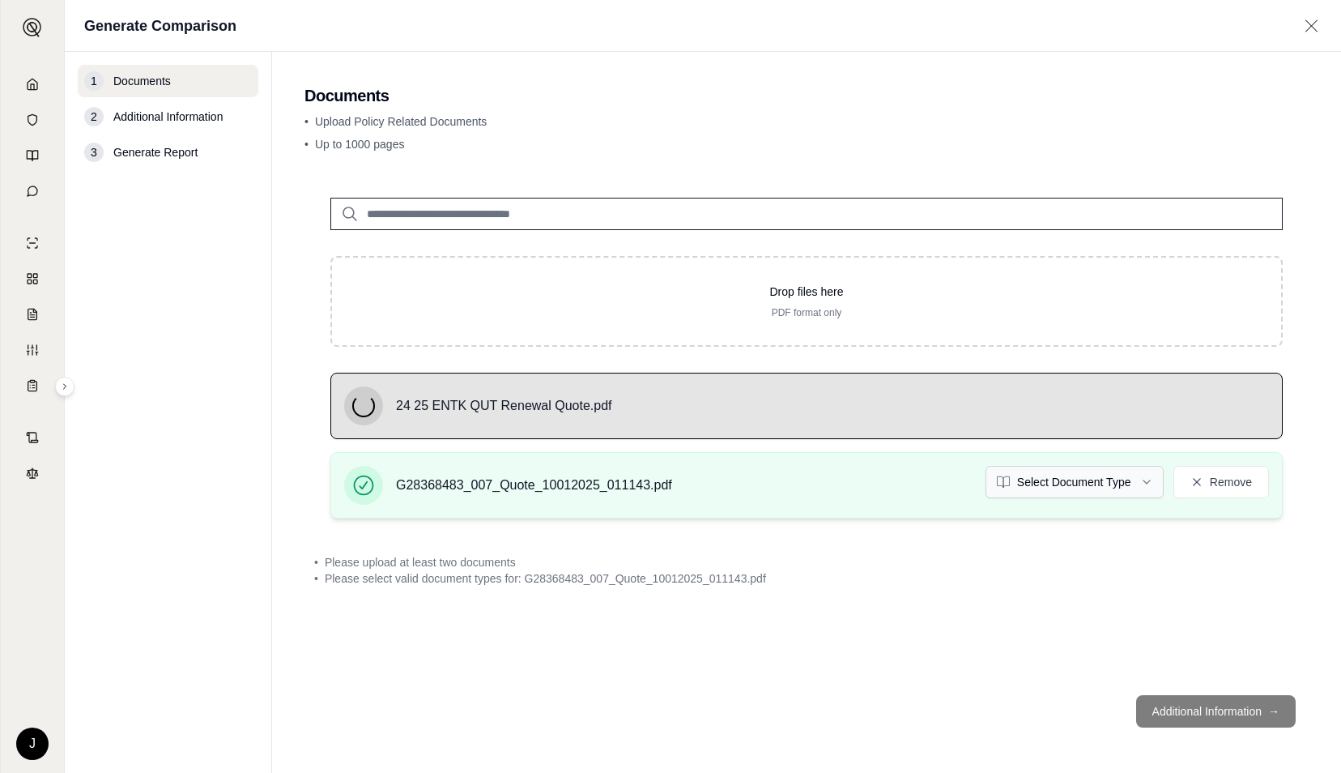
click at [1071, 486] on html "J Generate Comparison 1 Documents 2 Additional Information 3 Generate Report Do…" at bounding box center [670, 386] width 1341 height 773
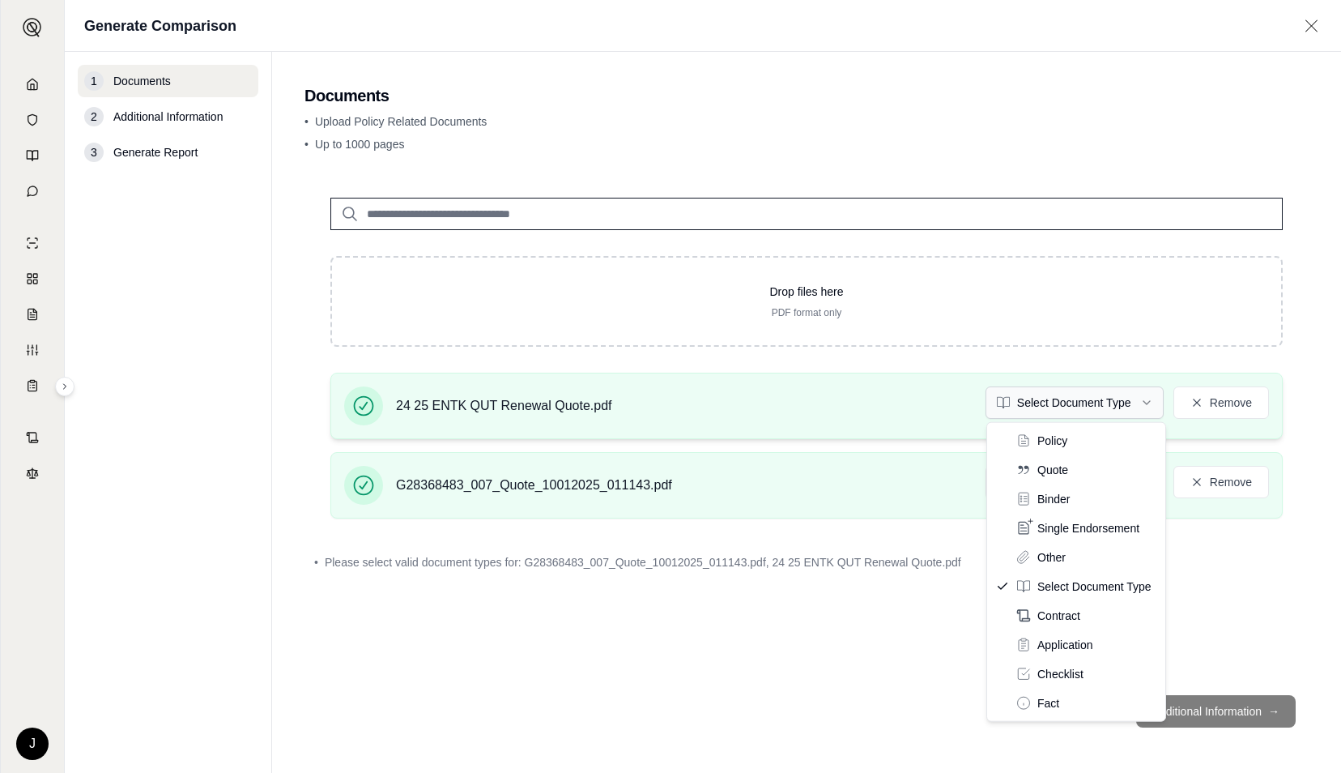
click at [1072, 398] on html "J Generate Comparison 1 Documents 2 Additional Information 3 Generate Report Do…" at bounding box center [670, 386] width 1341 height 773
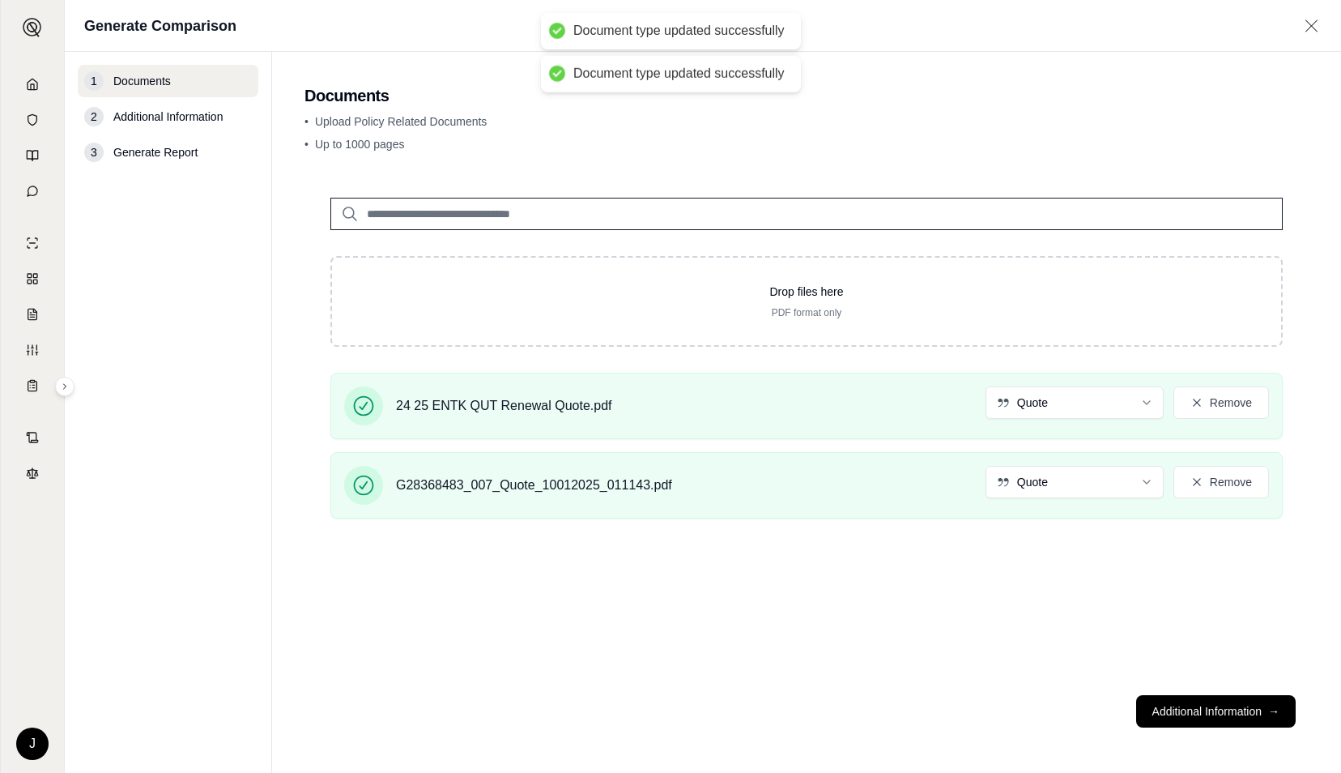
click at [1186, 707] on button "Additional Information →" at bounding box center [1216, 711] width 160 height 32
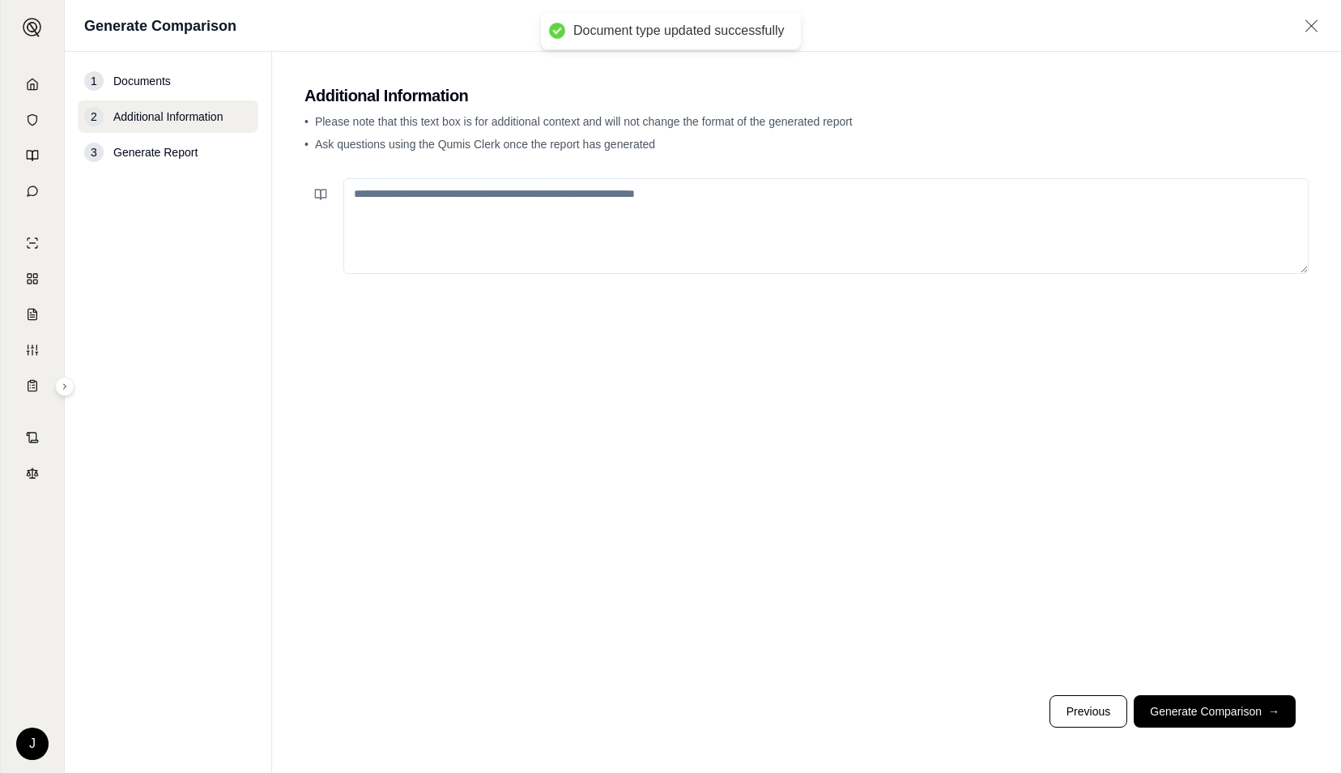
click at [1199, 707] on button "Generate Comparison →" at bounding box center [1215, 711] width 162 height 32
